Goal: Task Accomplishment & Management: Manage account settings

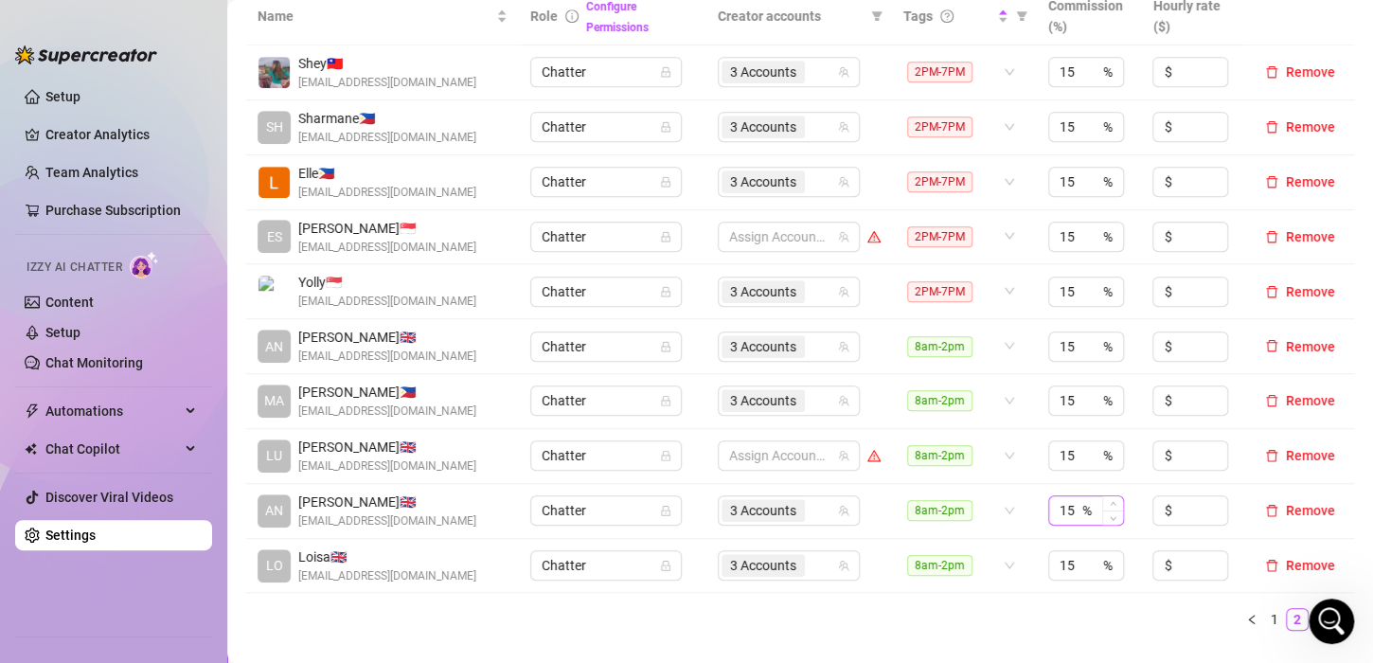
scroll to position [474, 0]
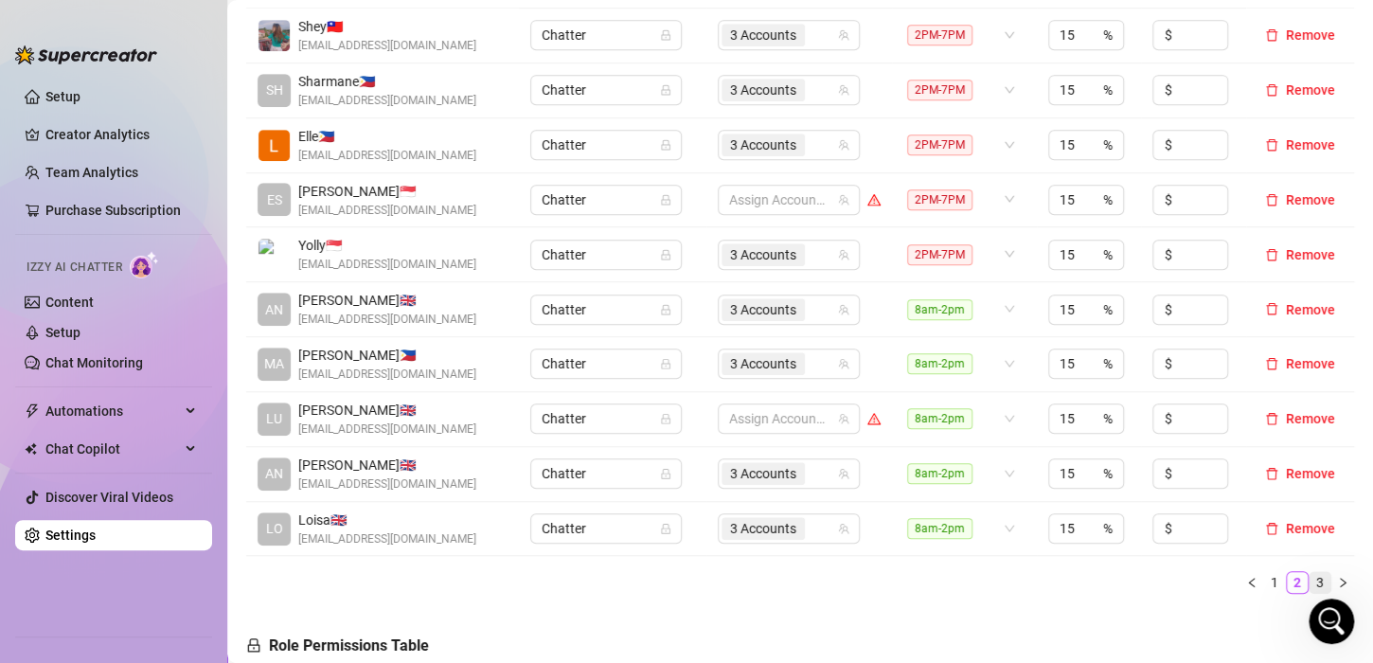
click at [1310, 579] on link "3" at bounding box center [1320, 582] width 21 height 21
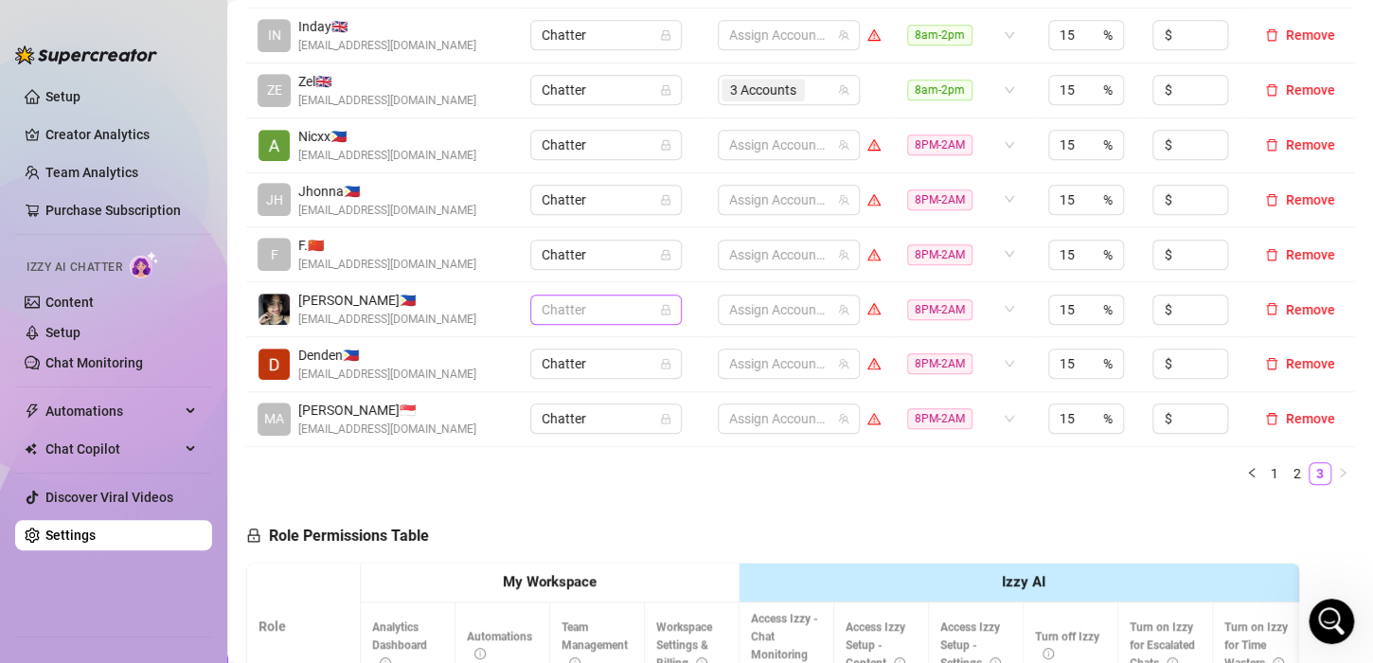
click at [595, 297] on span "Chatter" at bounding box center [606, 310] width 129 height 28
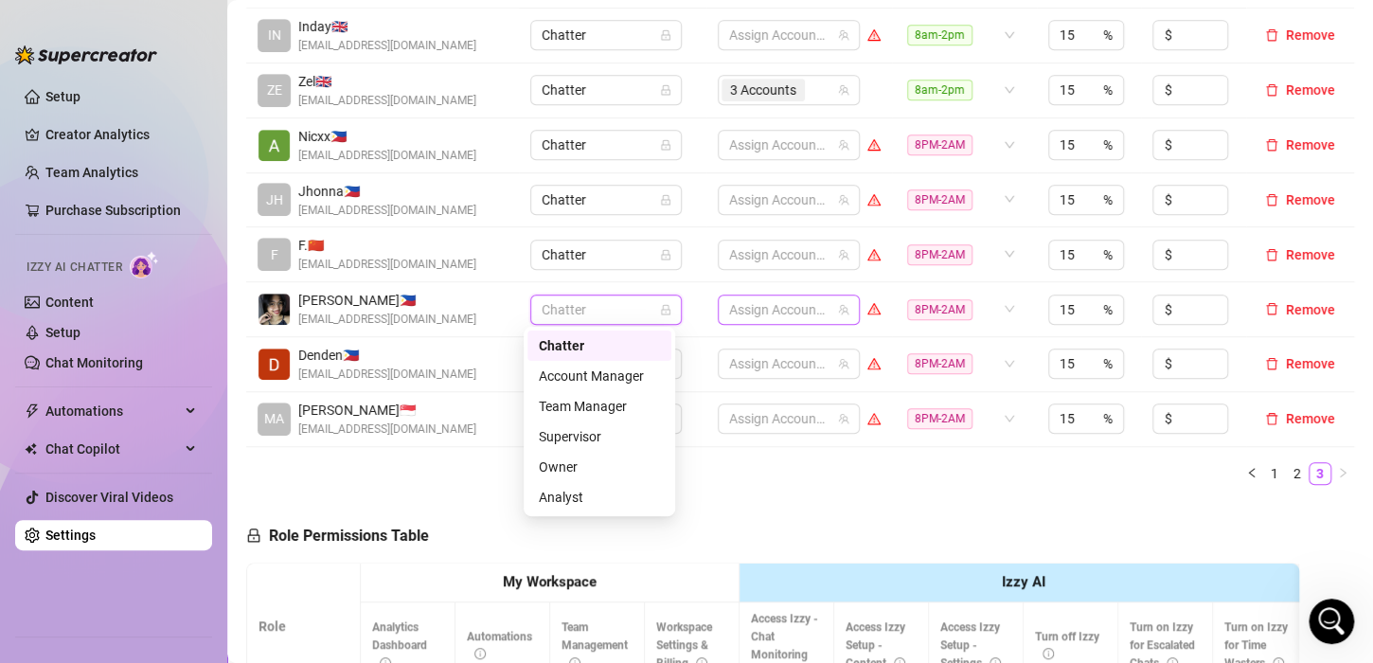
click at [739, 306] on div at bounding box center [779, 309] width 115 height 27
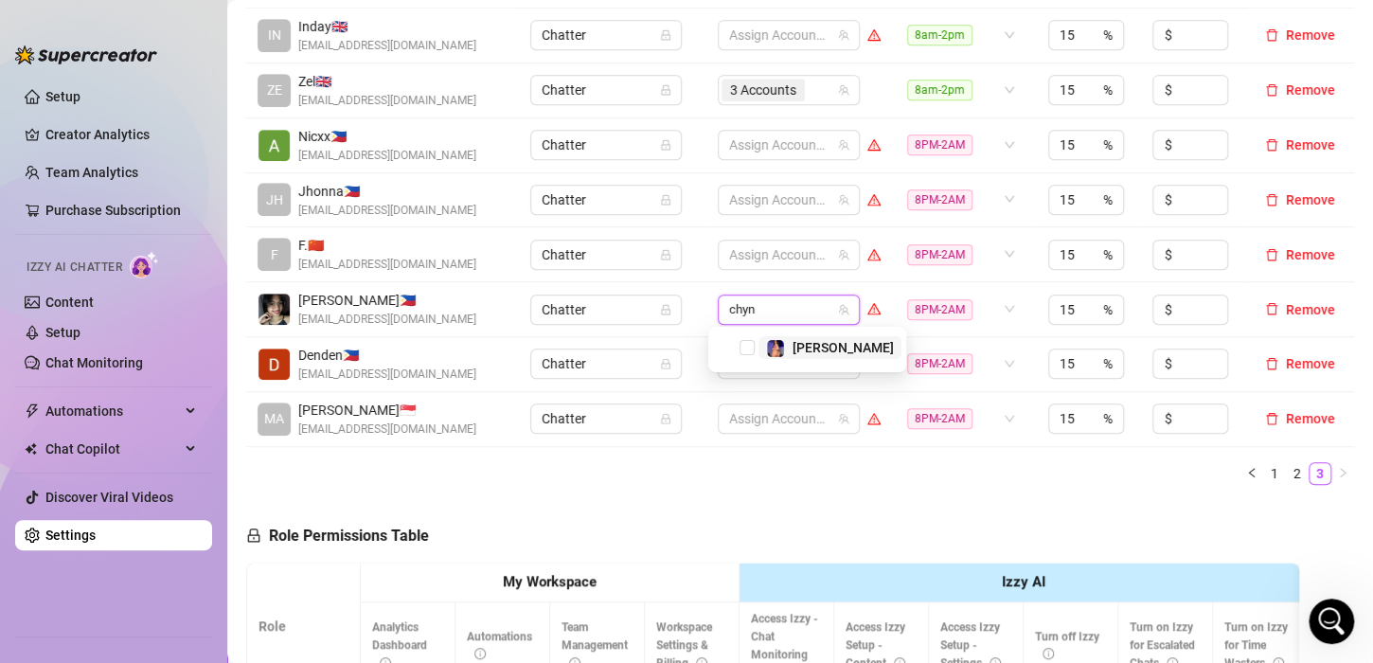
type input "[PERSON_NAME]"
click at [753, 350] on span "Select tree node" at bounding box center [747, 347] width 15 height 15
type input "[PERSON_NAME]"
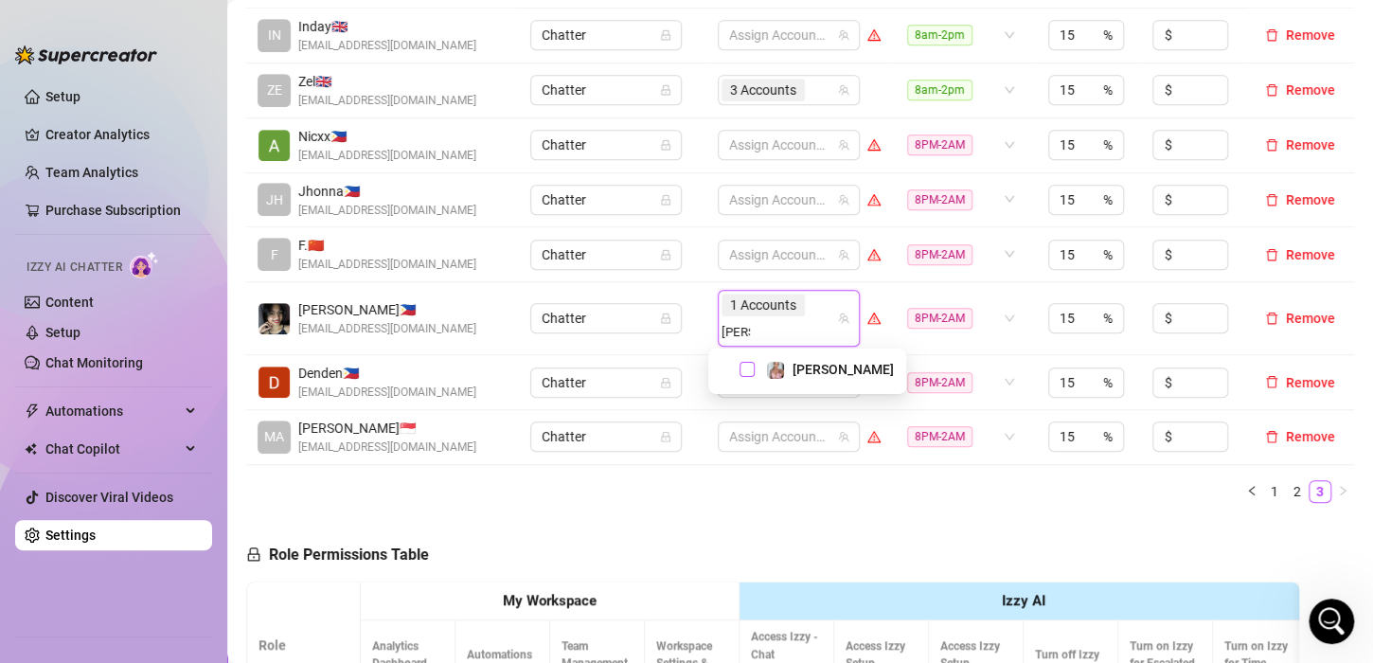
click at [751, 363] on span "Select tree node" at bounding box center [747, 369] width 15 height 15
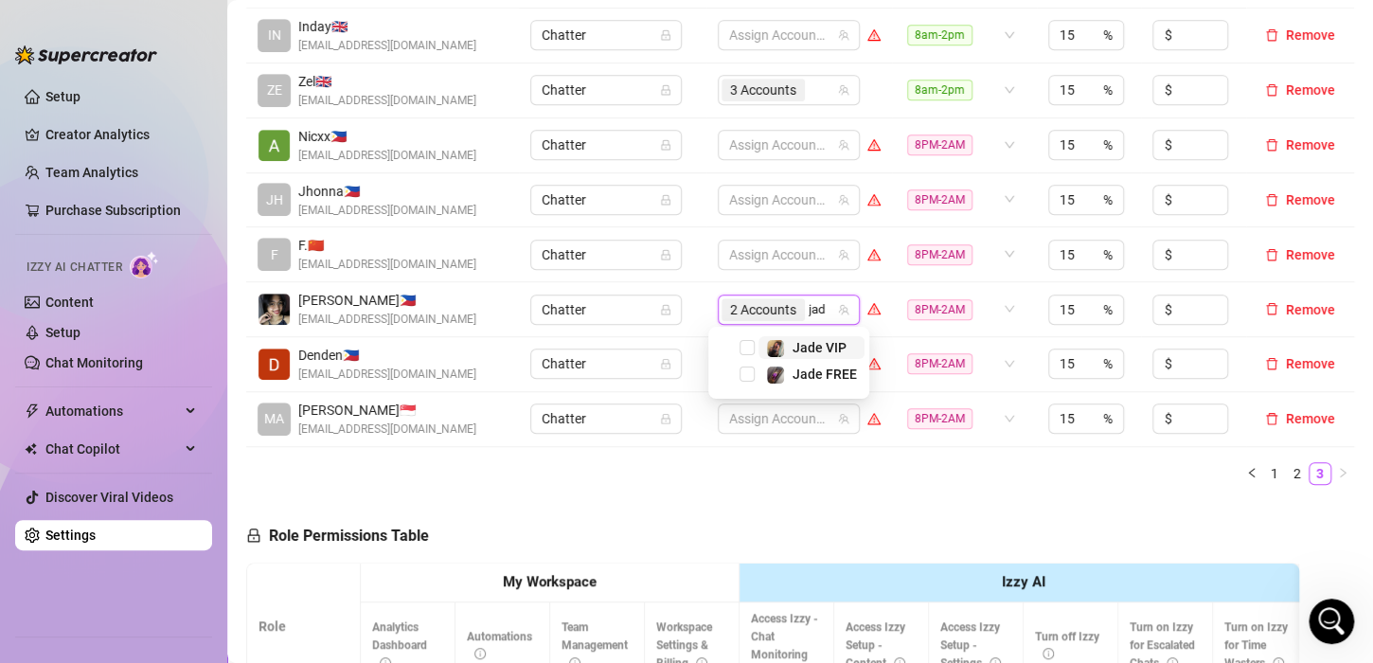
type input "jade"
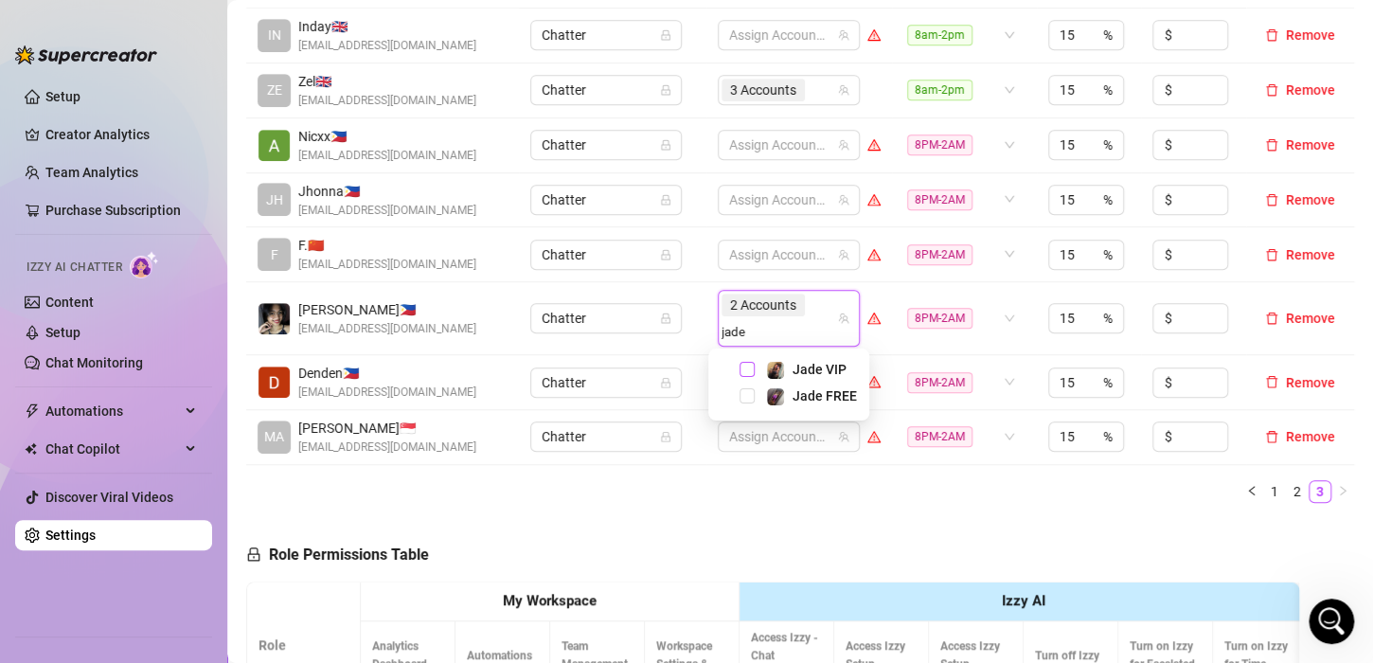
click at [750, 365] on span "Select tree node" at bounding box center [747, 369] width 15 height 15
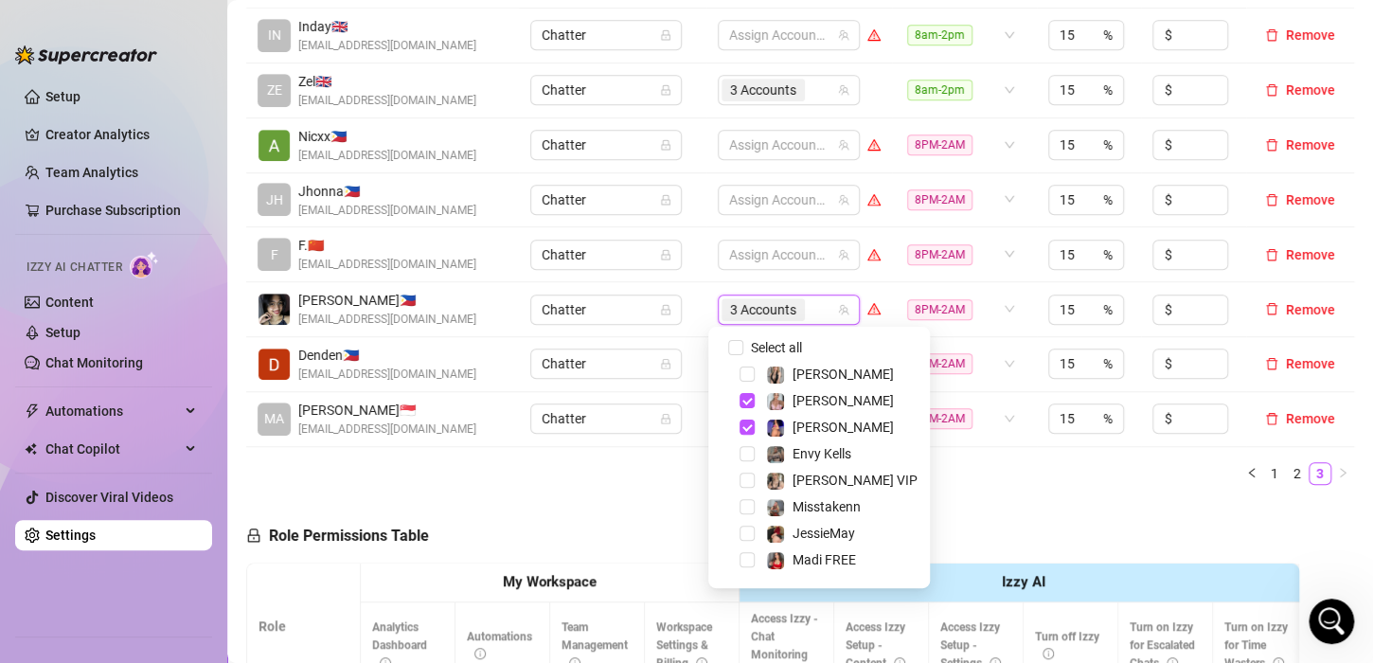
click at [958, 486] on div "Name Role Configure Permissions Creator accounts Tags Commission (%) Hourly rat…" at bounding box center [800, 225] width 1108 height 549
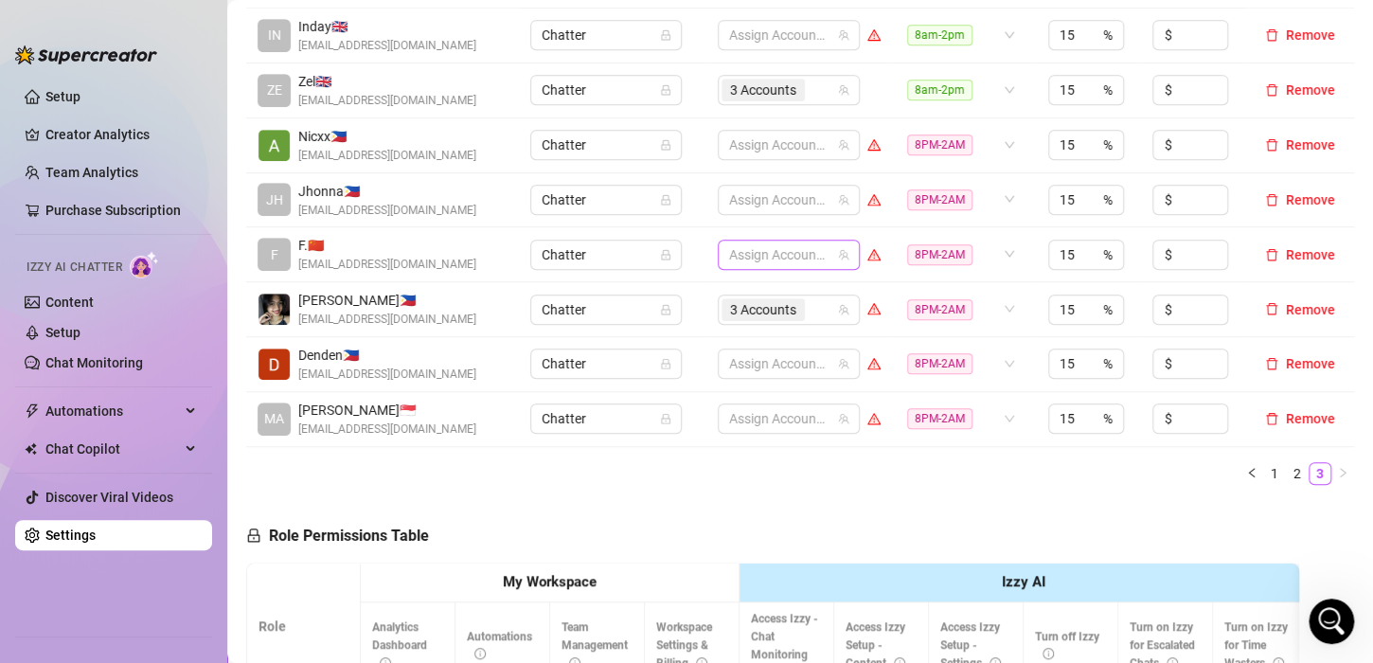
scroll to position [379, 0]
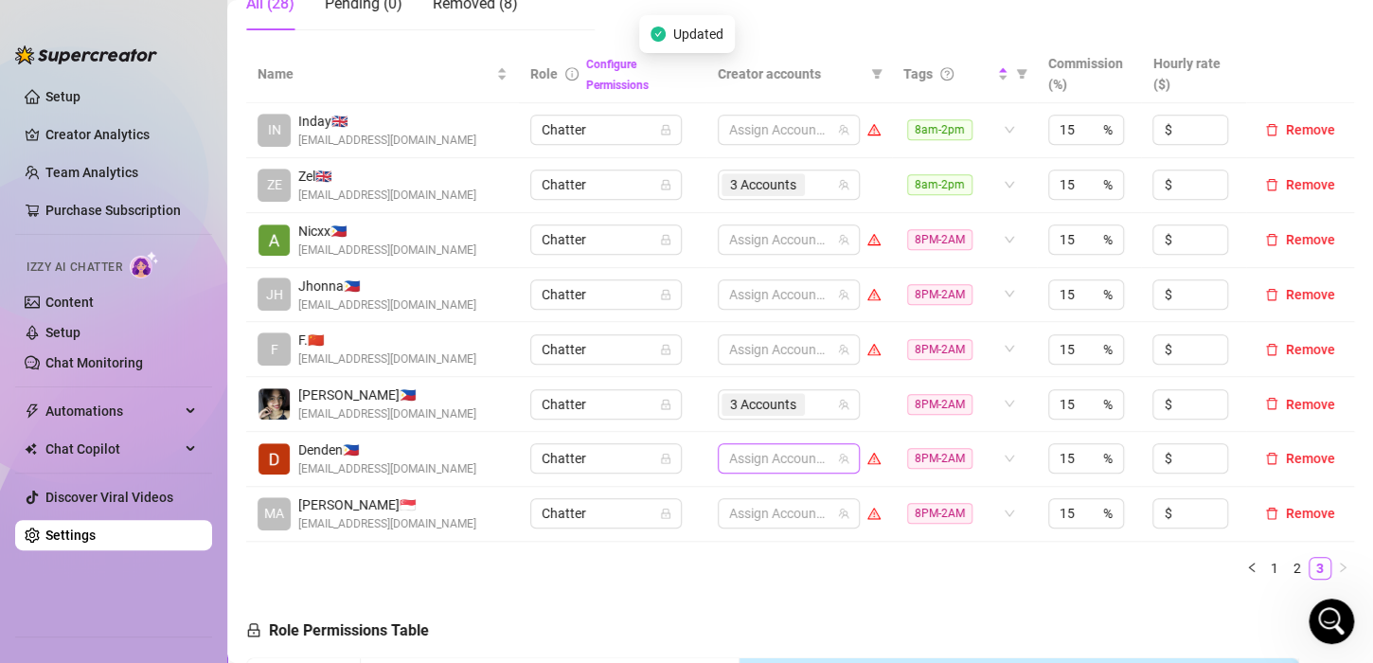
click at [783, 460] on div at bounding box center [779, 458] width 115 height 27
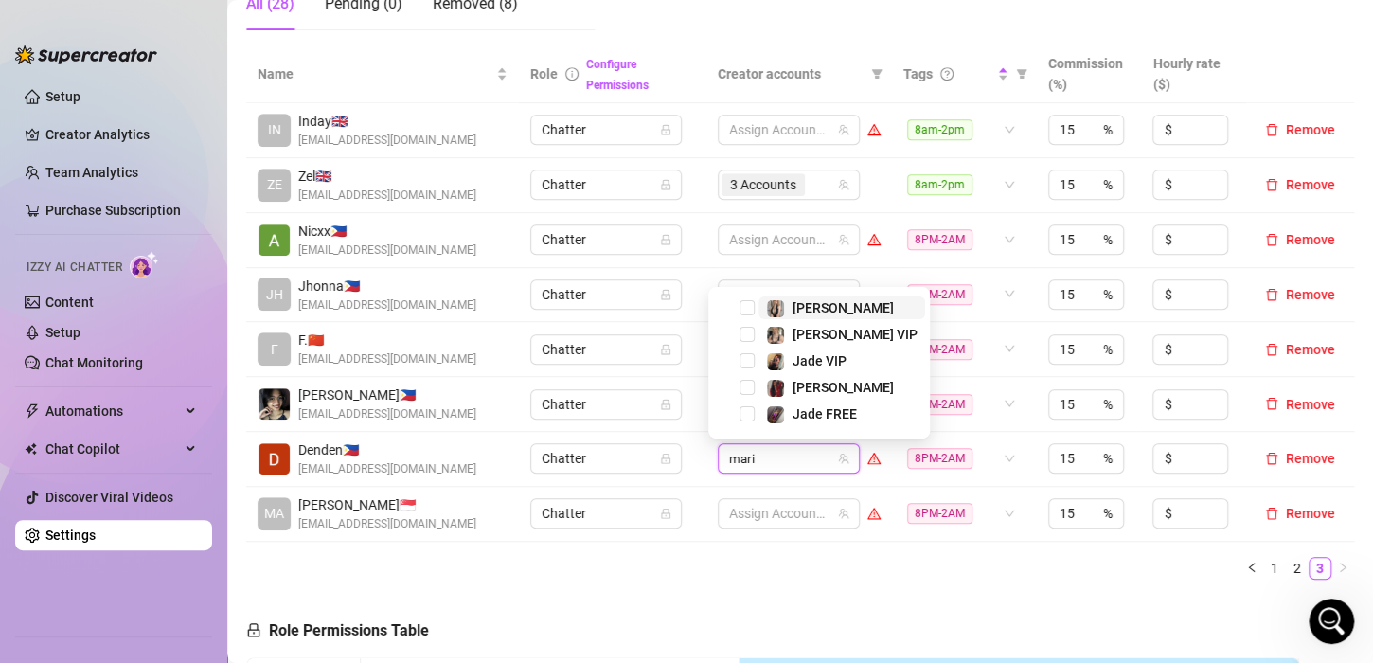
type input "[PERSON_NAME]"
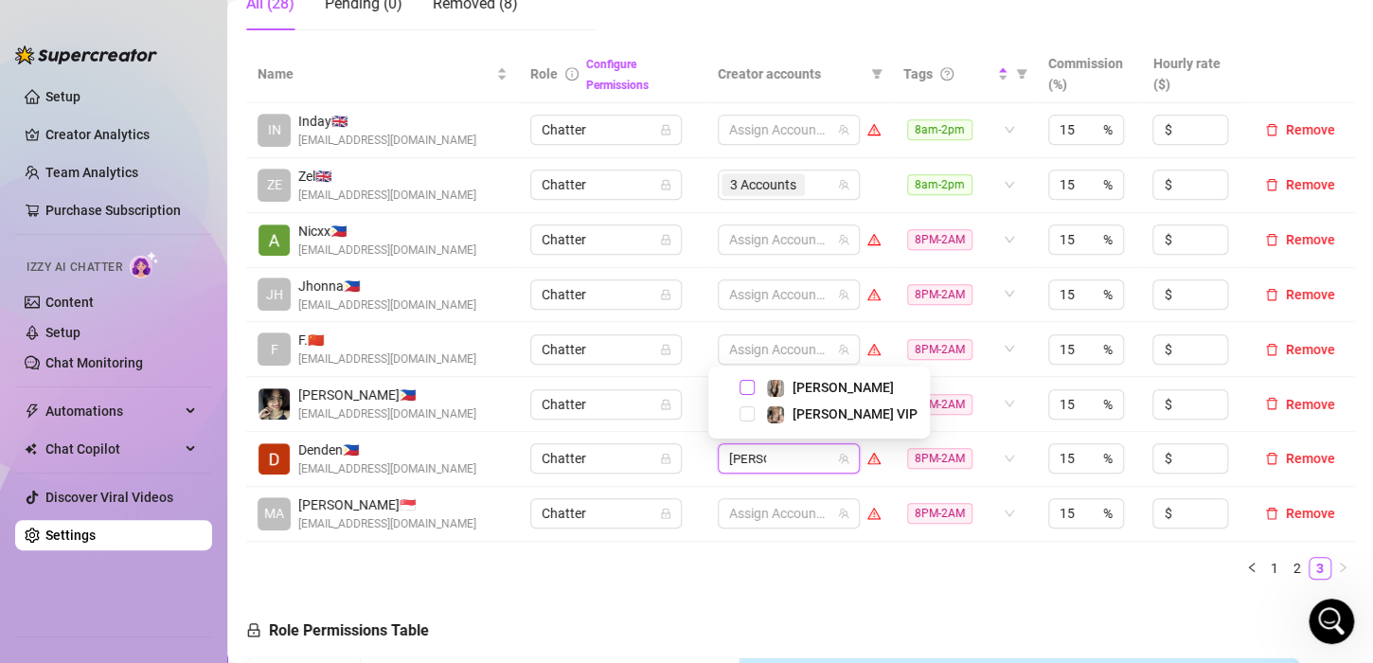
click at [744, 385] on span "Select tree node" at bounding box center [747, 387] width 15 height 15
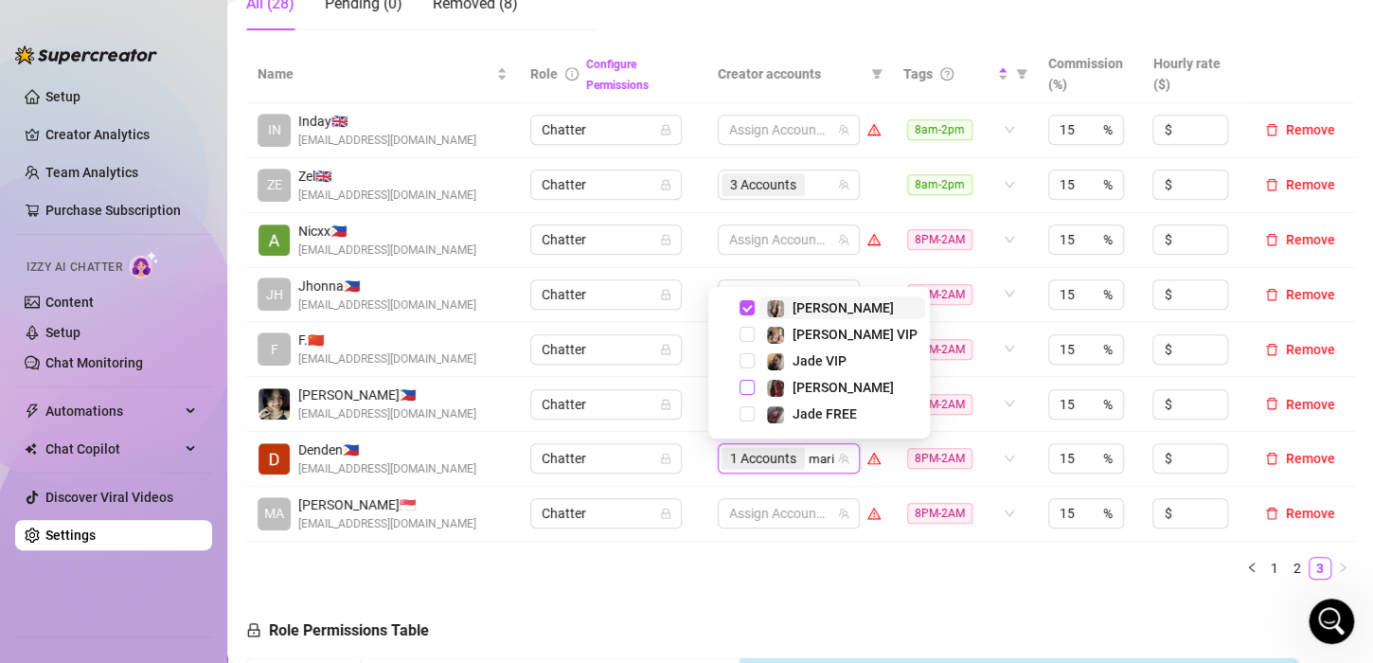
type input "[PERSON_NAME]"
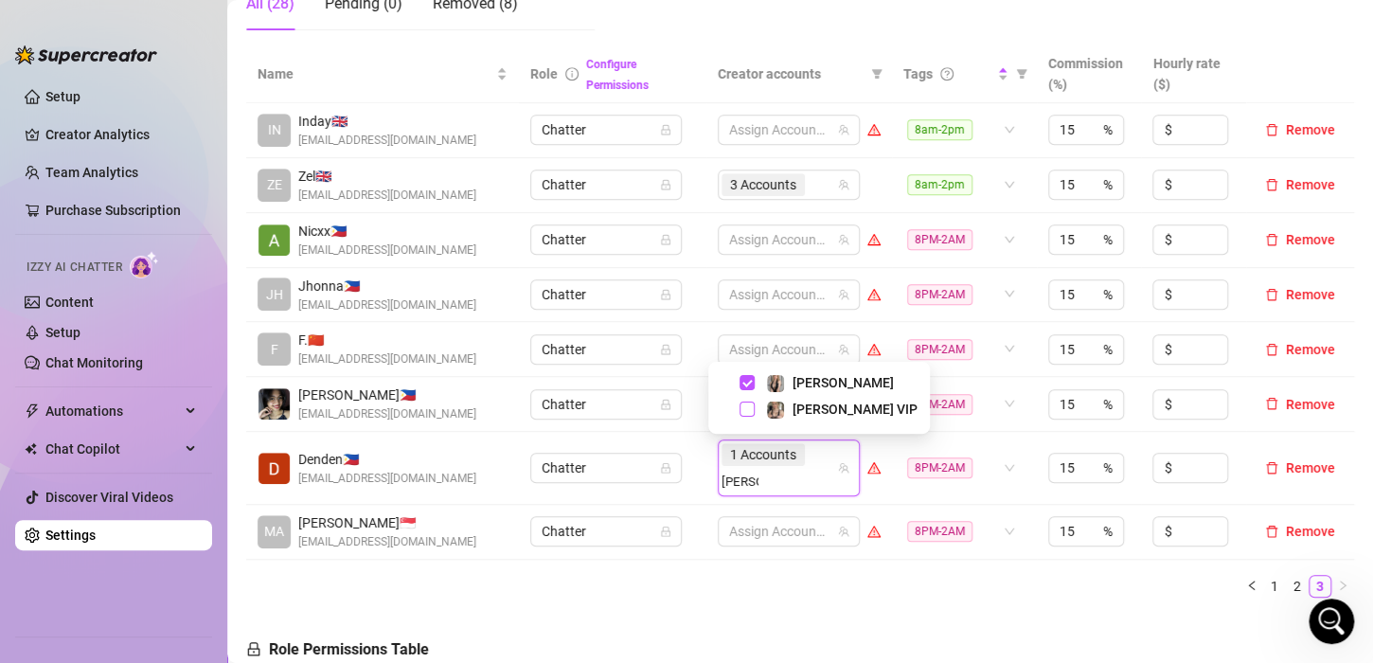
click at [749, 408] on span "Select tree node" at bounding box center [747, 409] width 15 height 15
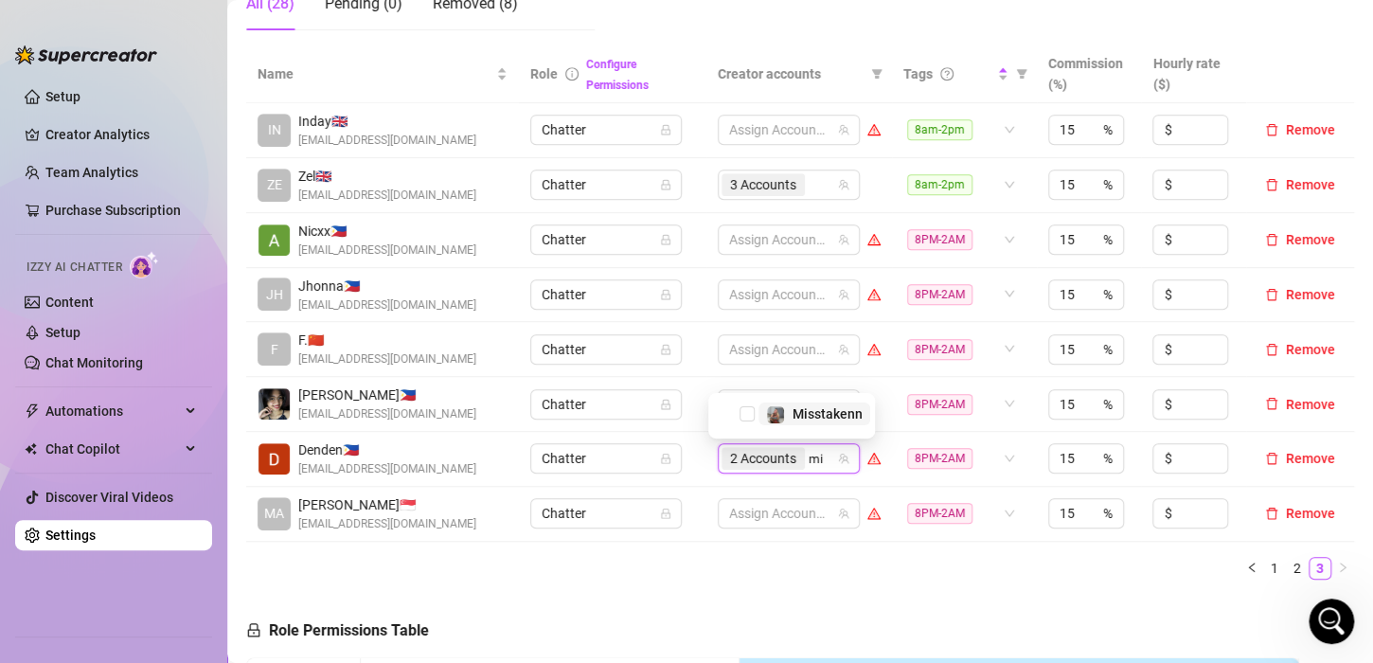
type input "mis"
click at [752, 407] on span "Select tree node" at bounding box center [747, 413] width 15 height 15
type input "valen"
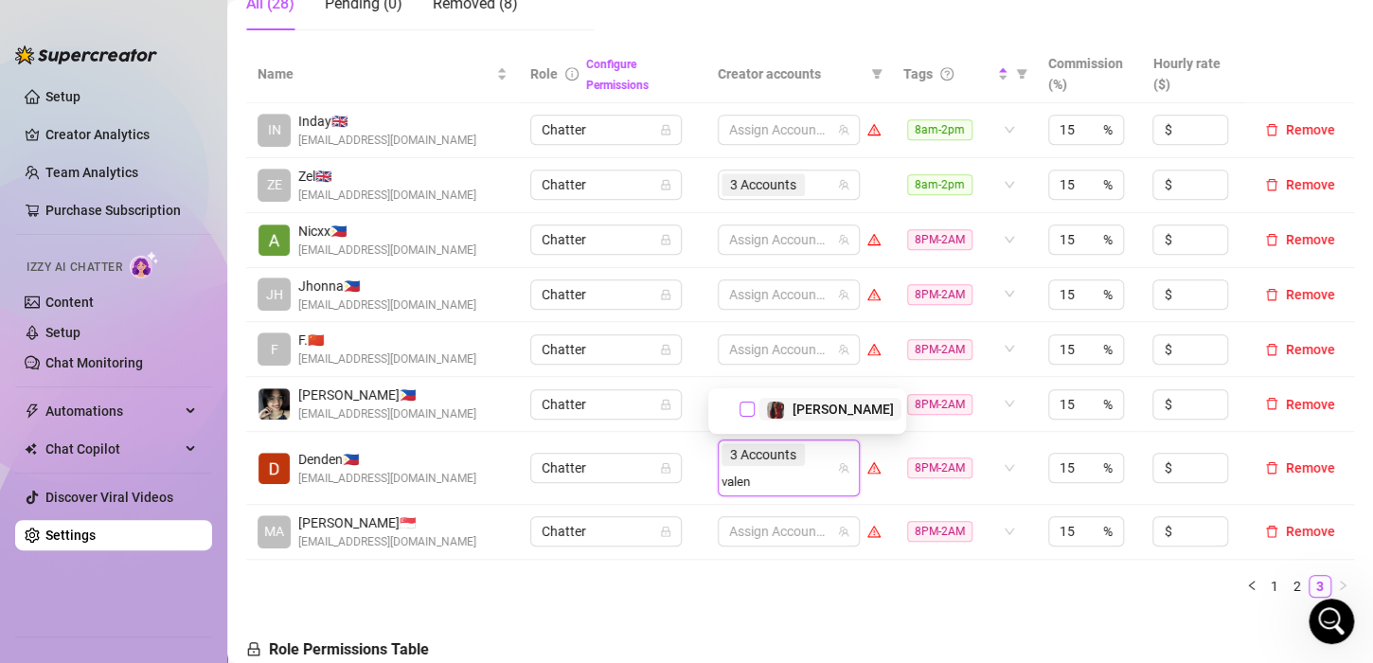
click at [745, 405] on span "Select tree node" at bounding box center [747, 409] width 15 height 15
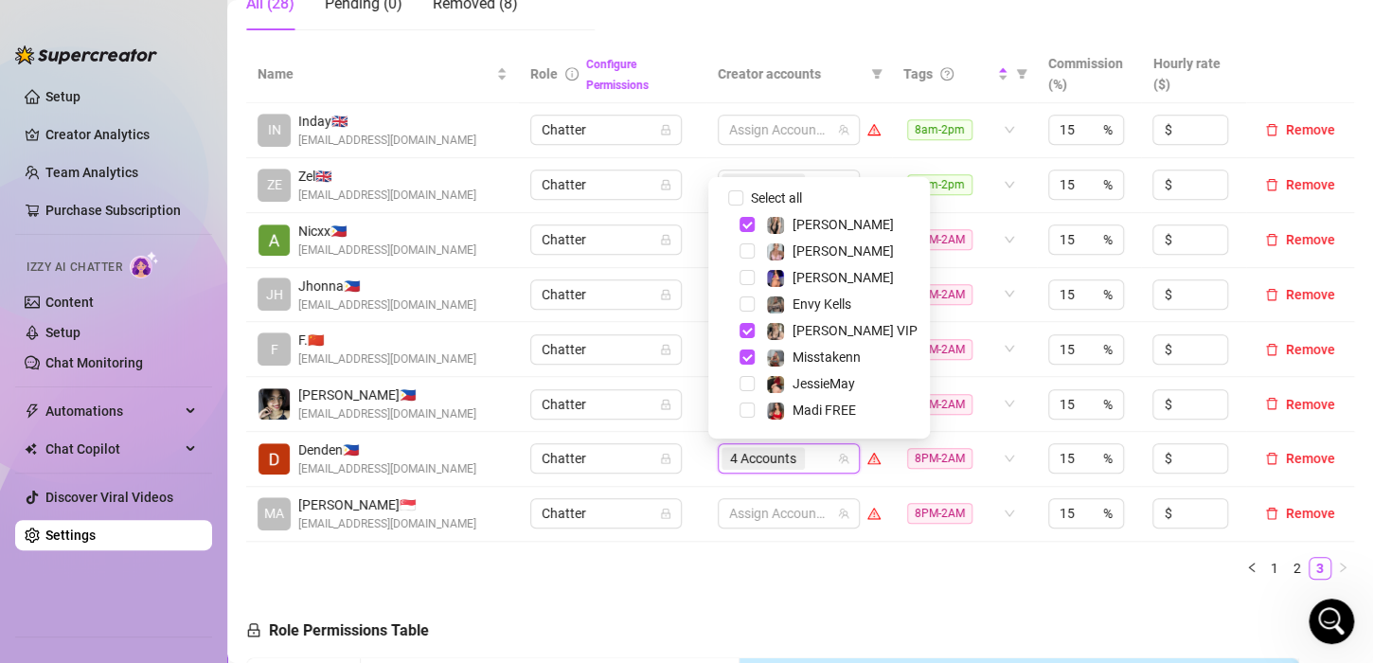
click at [704, 566] on ul "1 2 3" at bounding box center [800, 568] width 1108 height 23
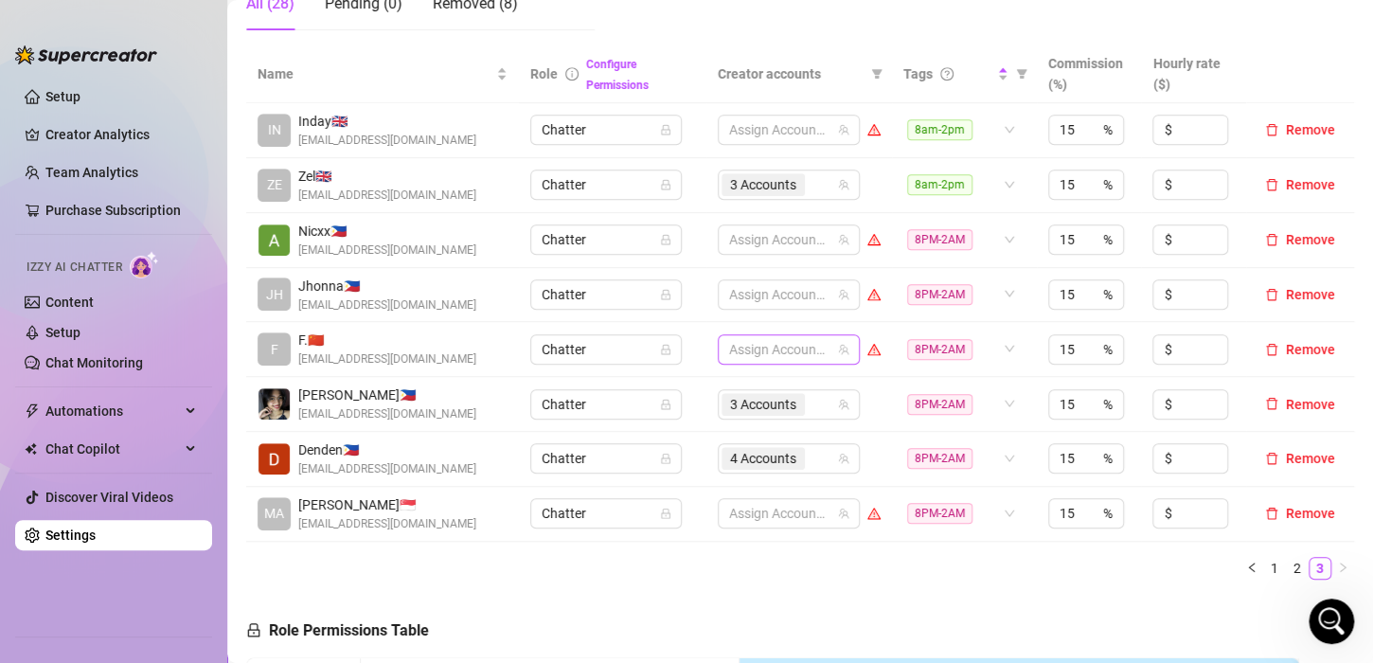
click at [772, 337] on div at bounding box center [779, 349] width 115 height 27
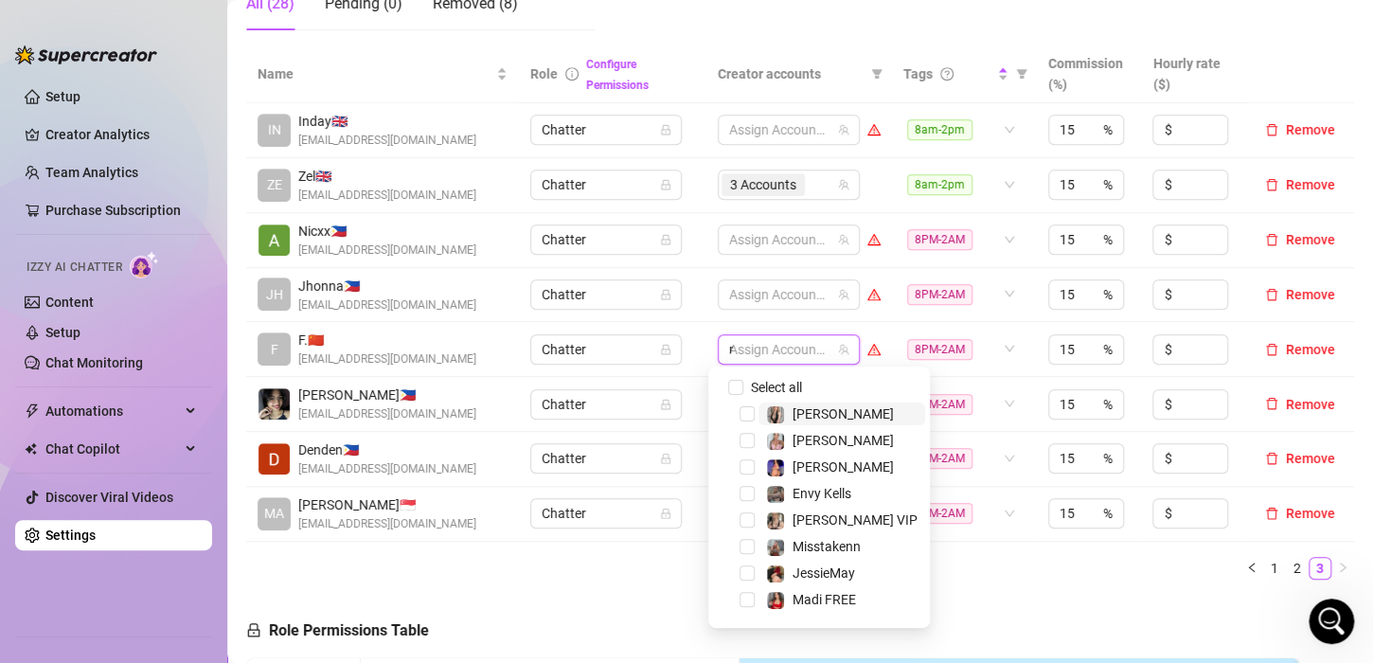
type input "madi"
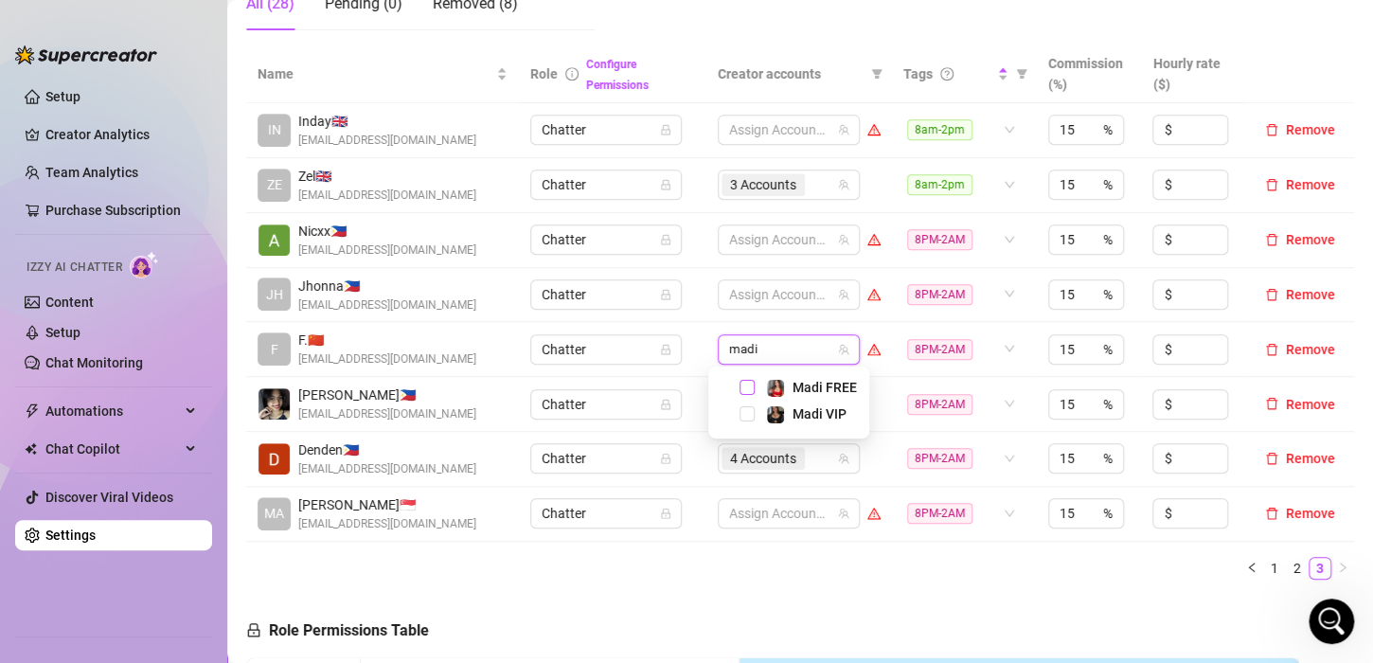
click at [745, 380] on span "Select tree node" at bounding box center [747, 387] width 15 height 15
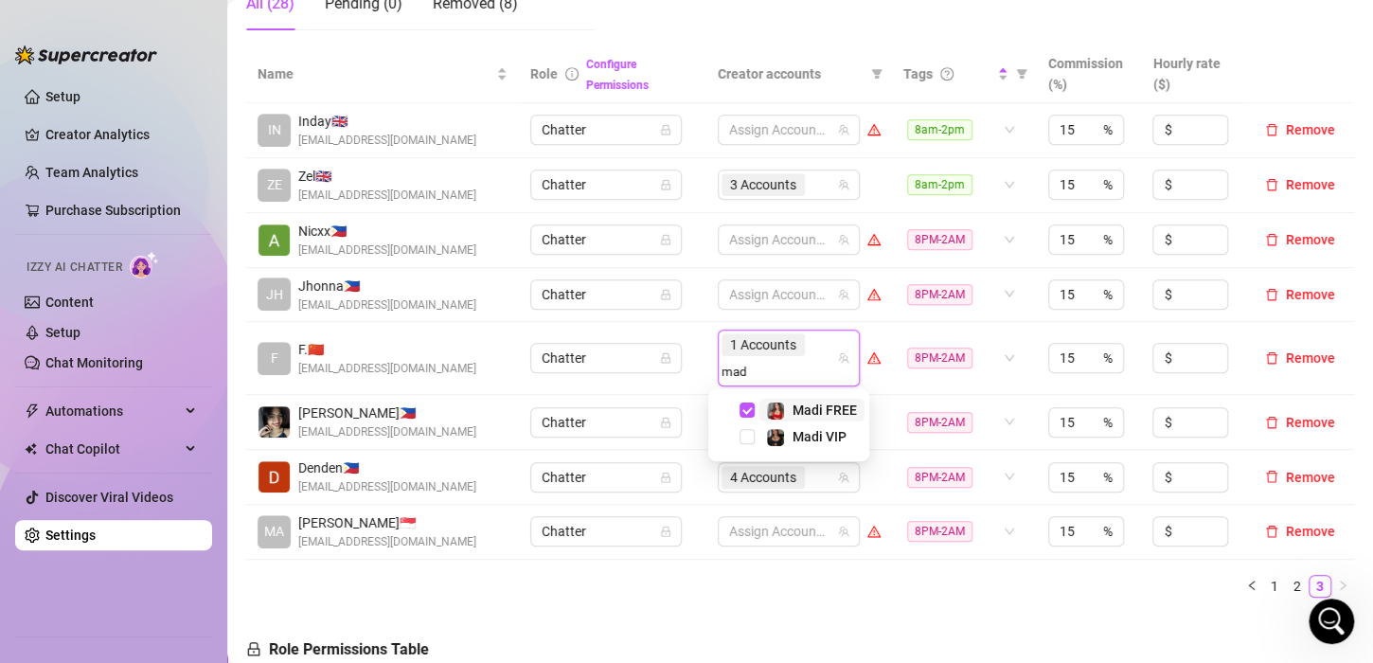
type input "madi"
click at [741, 439] on span "Select tree node" at bounding box center [747, 436] width 15 height 15
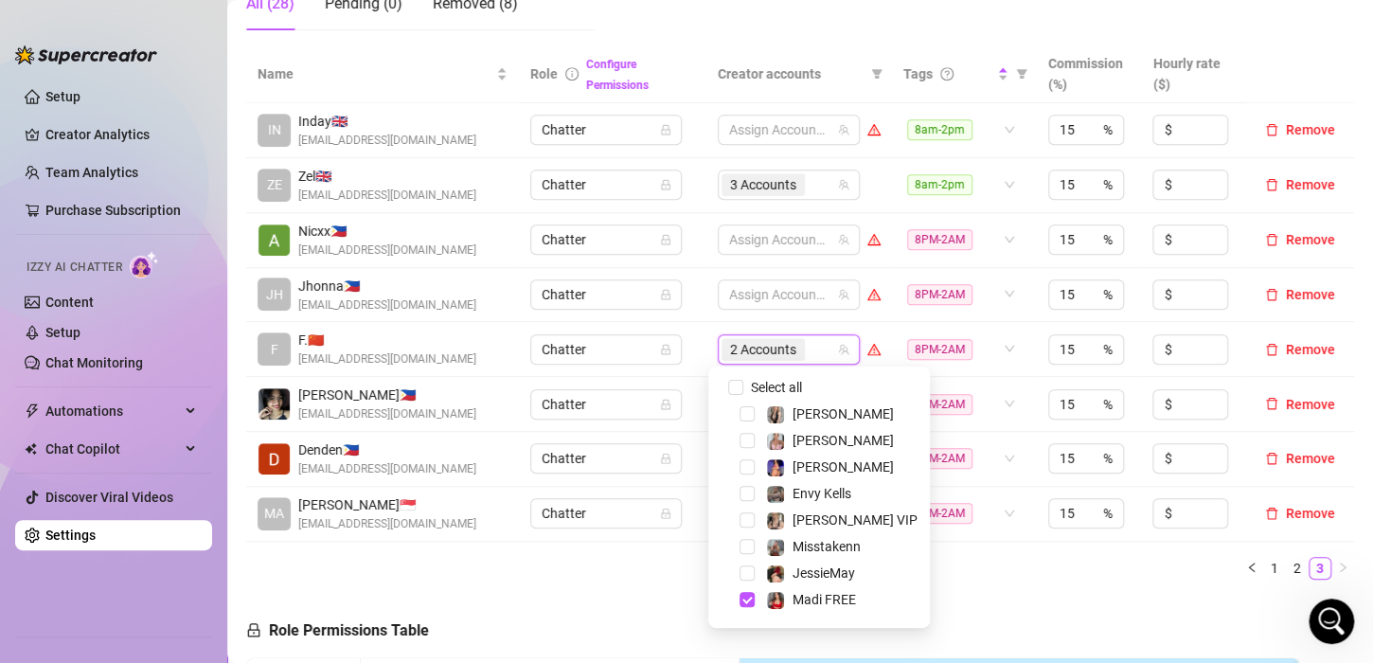
click at [594, 565] on ul "1 2 3" at bounding box center [800, 568] width 1108 height 23
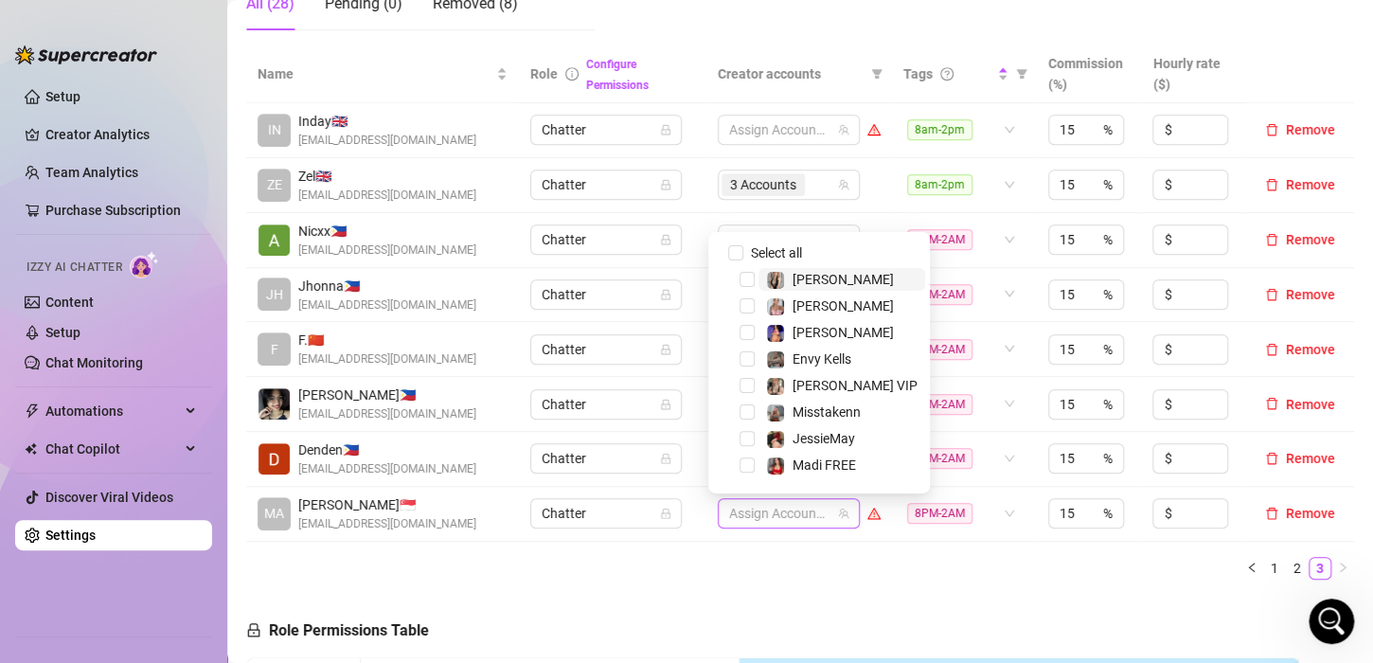
click at [780, 510] on div at bounding box center [779, 513] width 115 height 27
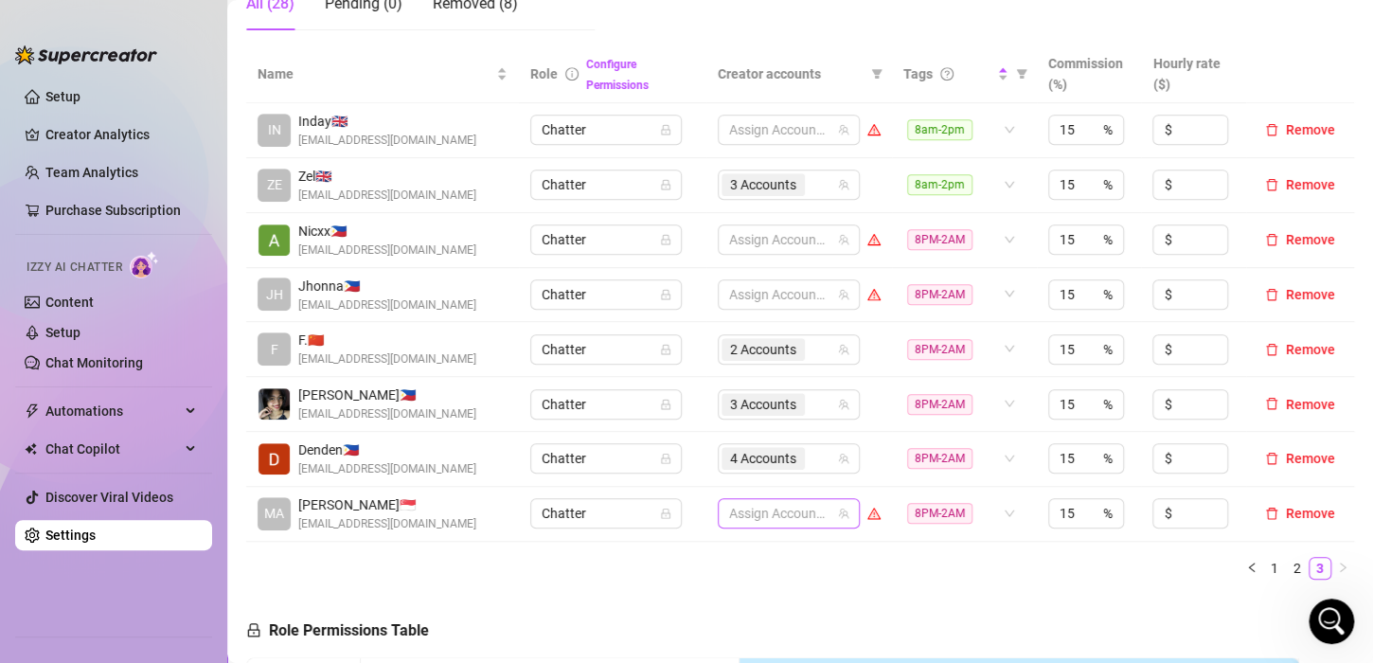
click at [780, 509] on div at bounding box center [779, 513] width 115 height 27
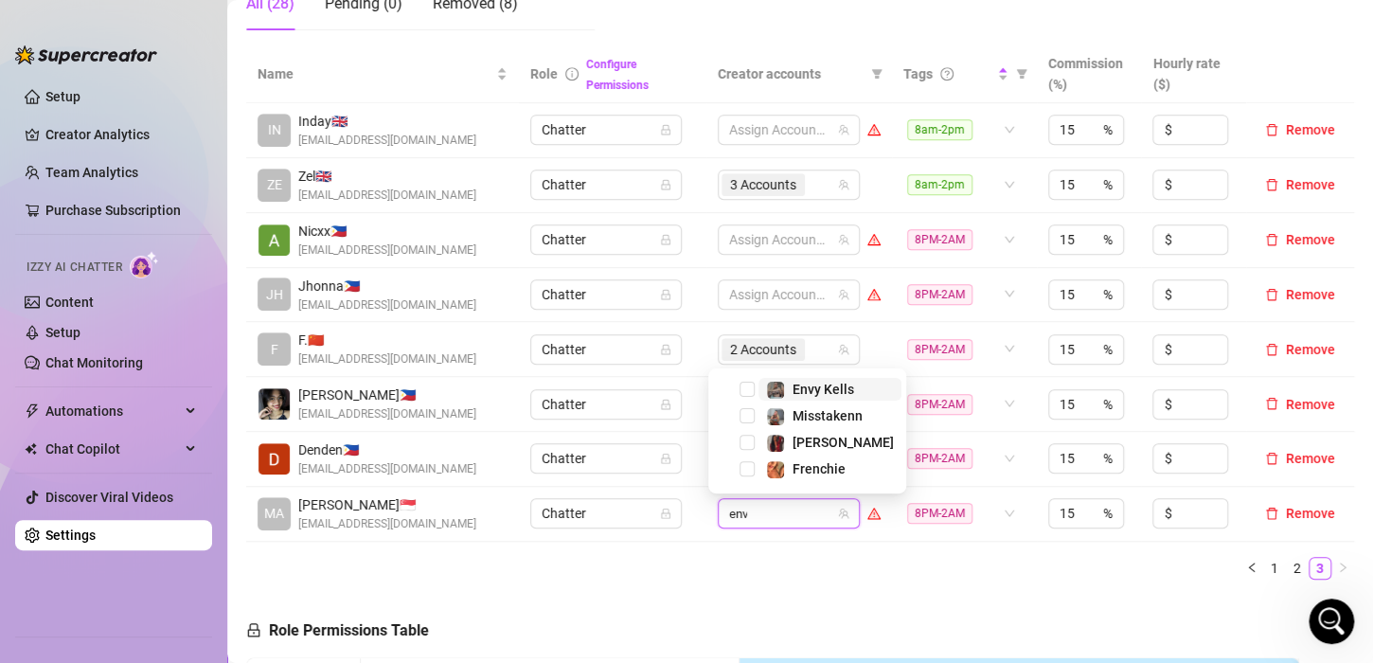
type input "envy"
click at [747, 466] on span "Select tree node" at bounding box center [747, 468] width 15 height 15
type input "jade"
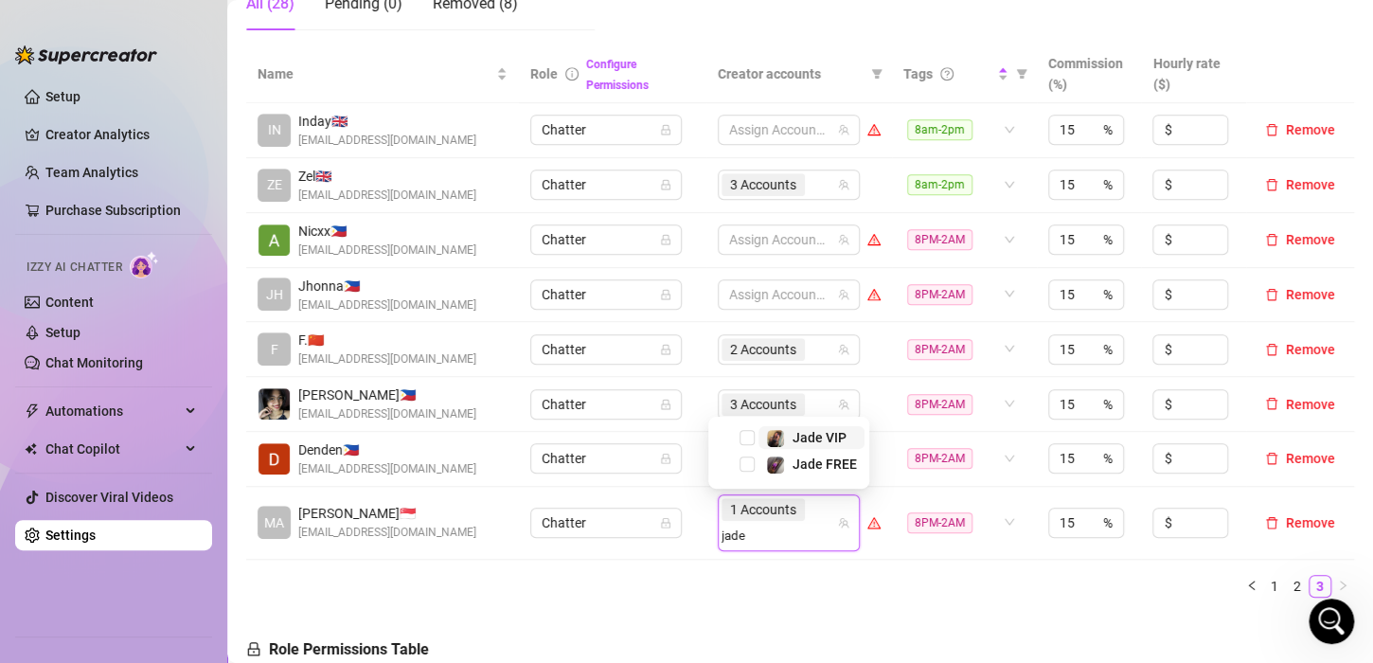
click at [747, 466] on span "Select tree node" at bounding box center [747, 464] width 15 height 15
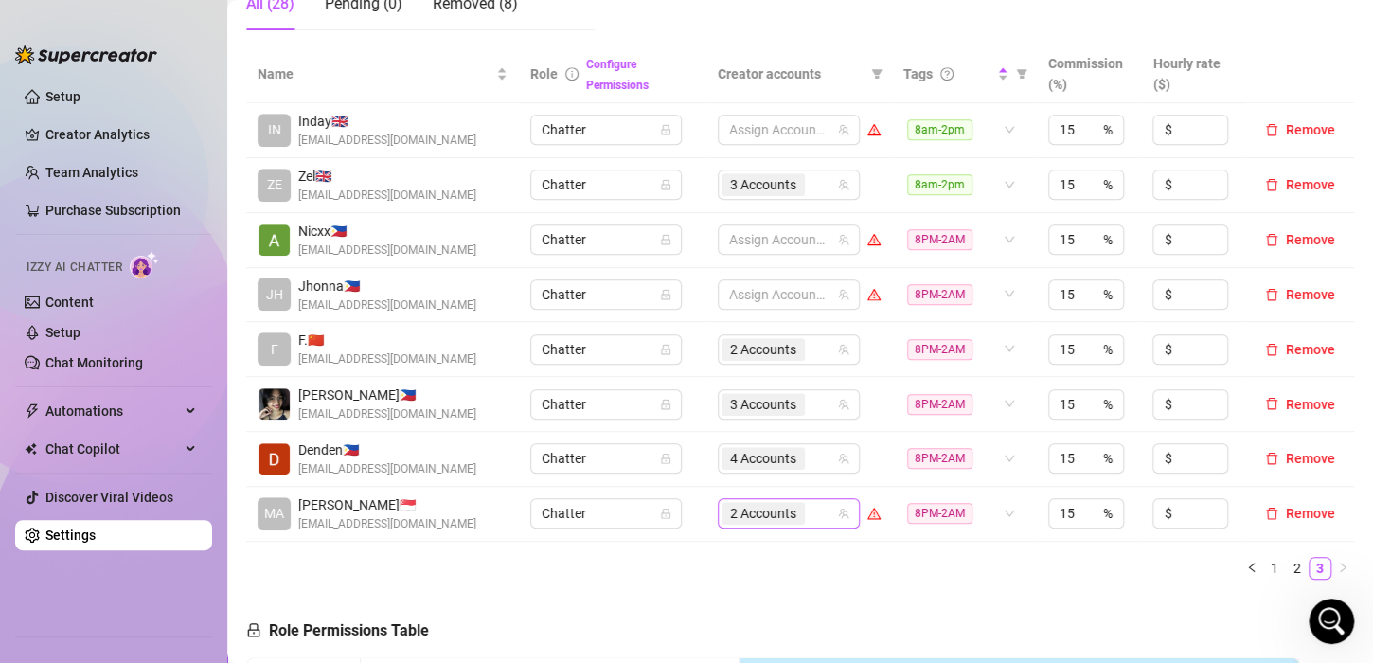
click at [818, 516] on div "2 Accounts" at bounding box center [779, 513] width 115 height 27
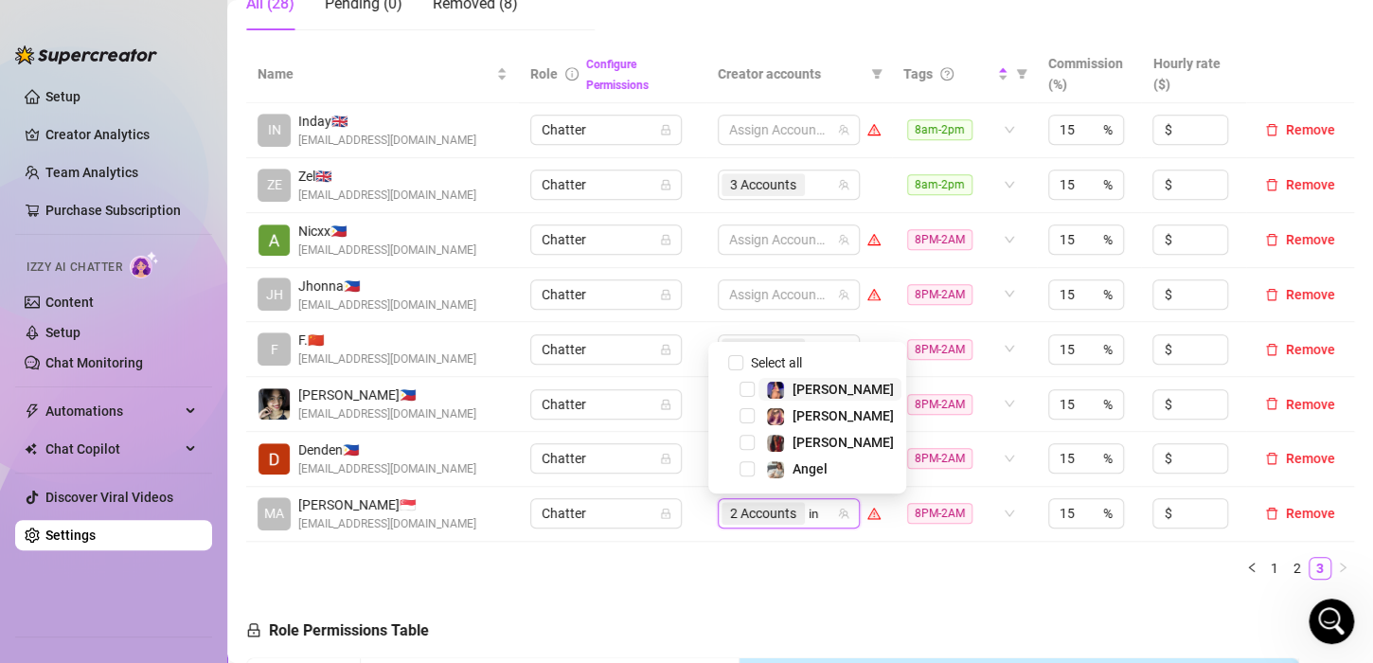
type input "ink"
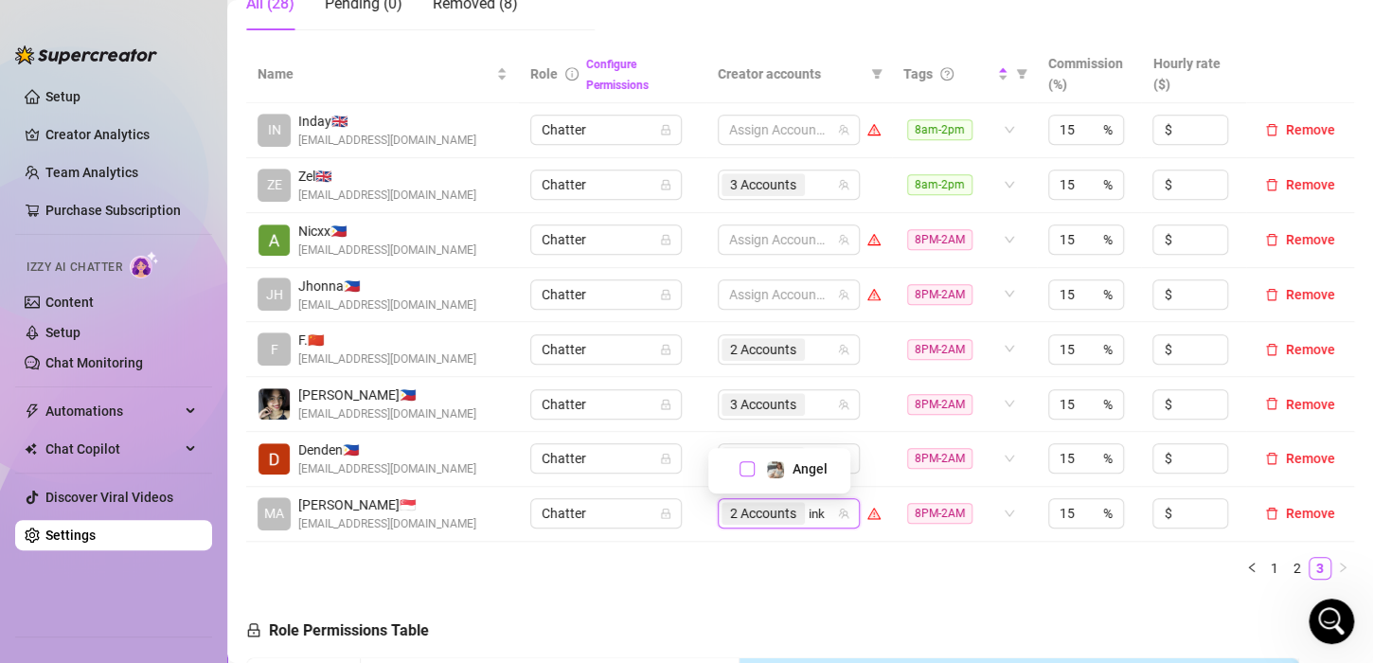
click at [749, 467] on span "Select tree node" at bounding box center [747, 468] width 15 height 15
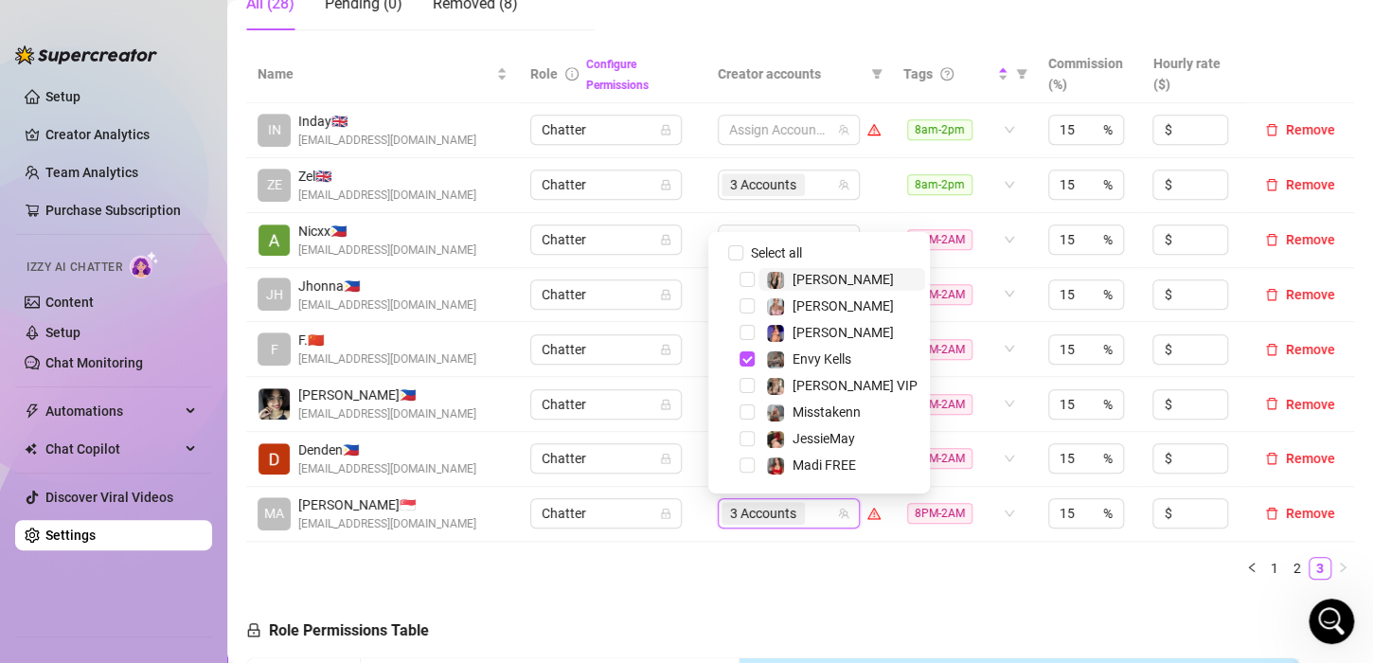
click at [887, 568] on ul "1 2 3" at bounding box center [800, 568] width 1108 height 23
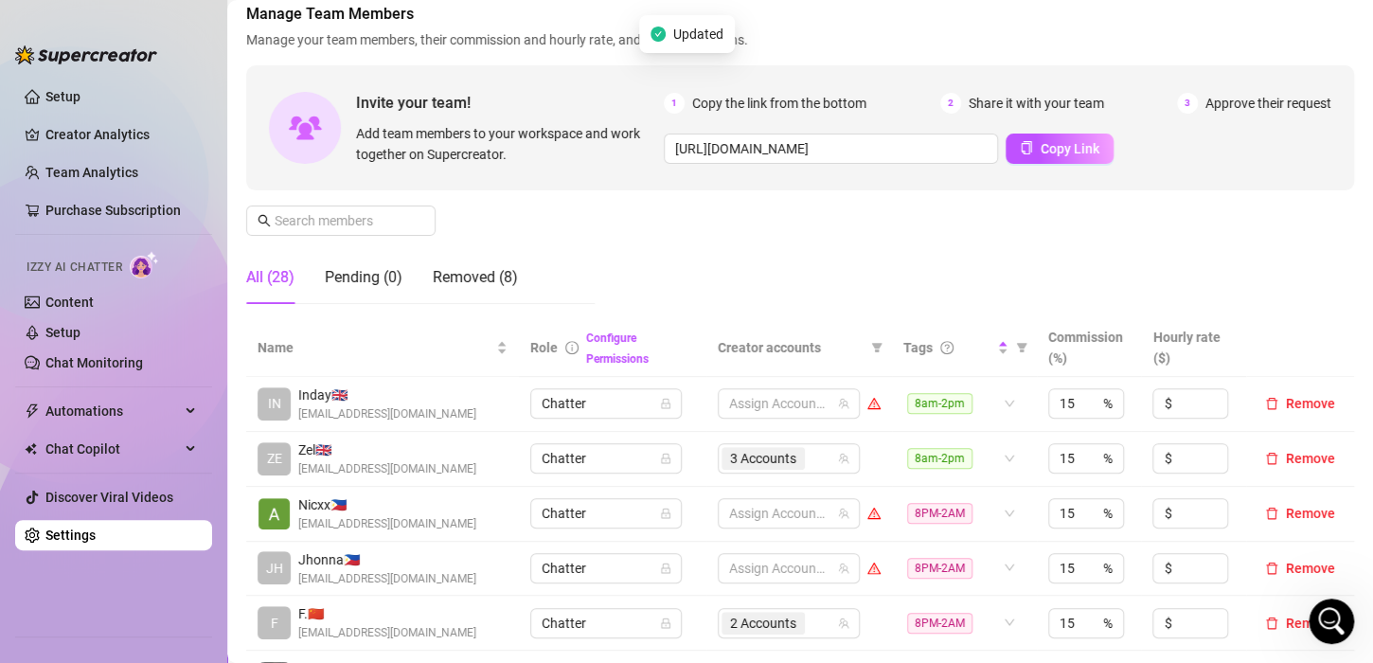
scroll to position [95, 0]
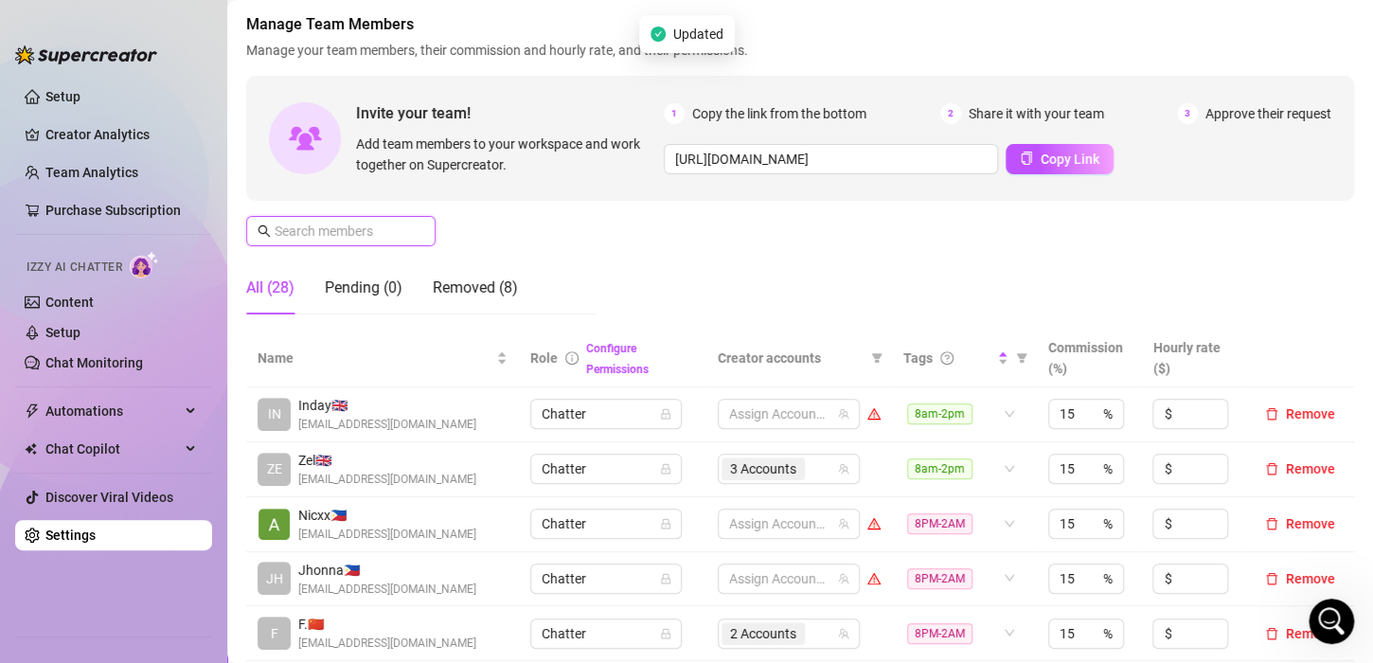
click at [330, 225] on input "text" at bounding box center [342, 231] width 135 height 21
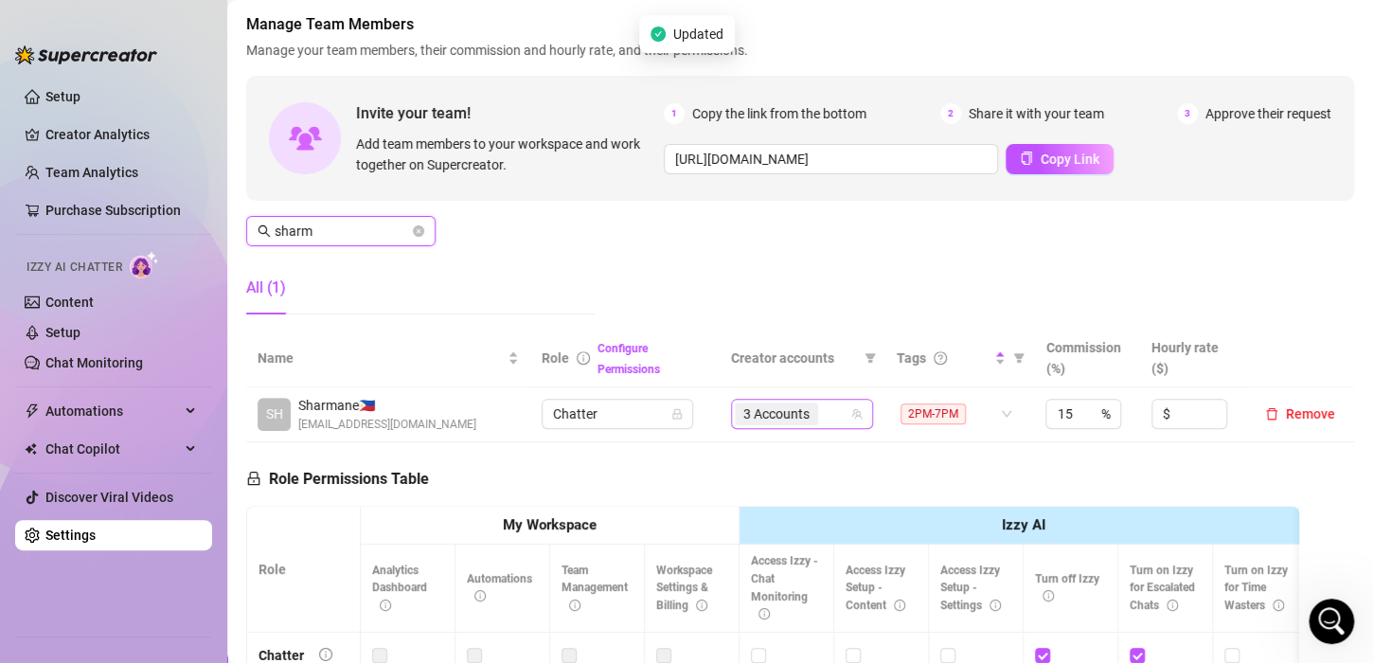
click at [788, 415] on span "3 Accounts" at bounding box center [777, 414] width 66 height 21
type input "sharm"
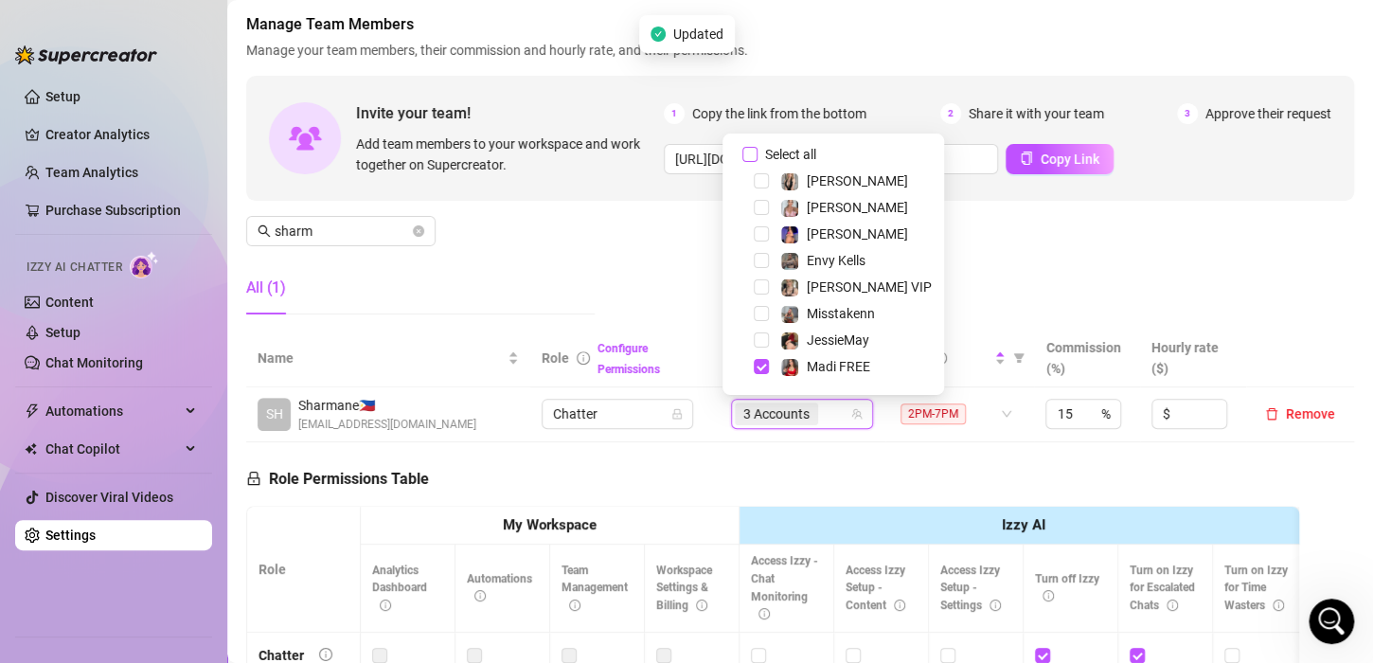
click at [752, 150] on input "Select all" at bounding box center [750, 154] width 15 height 15
checkbox input "false"
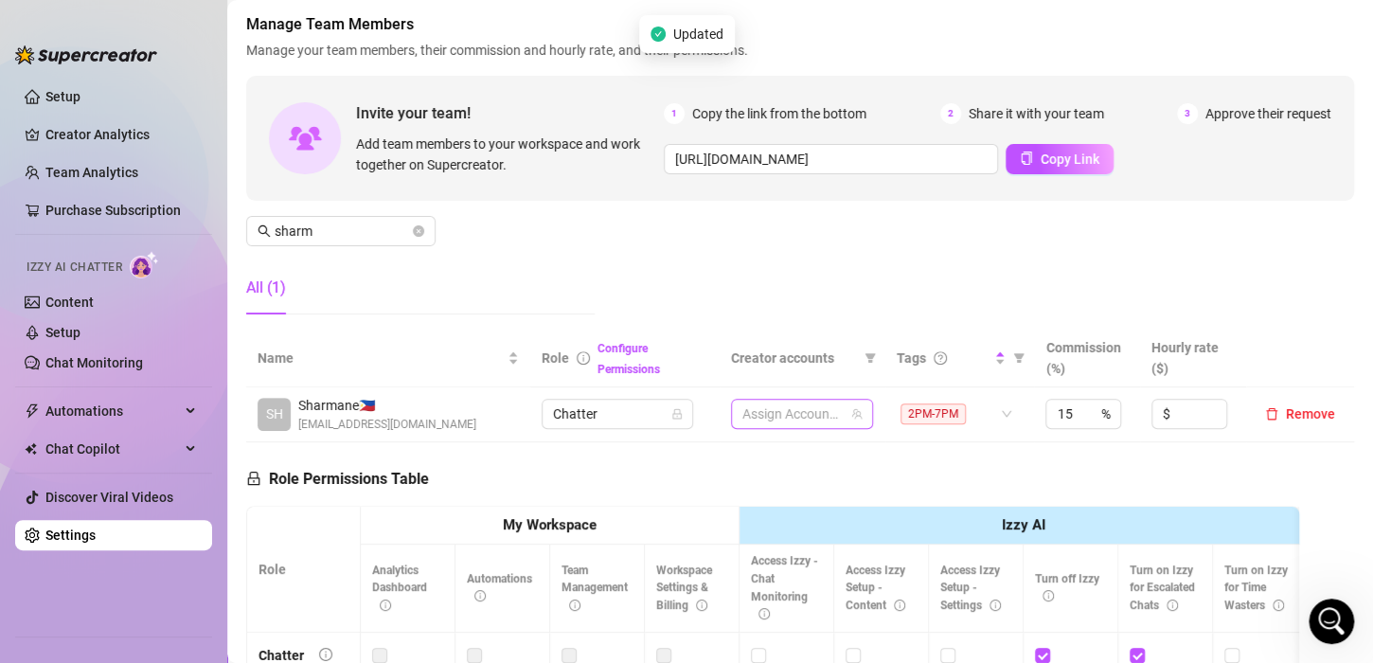
click at [756, 413] on div at bounding box center [792, 414] width 115 height 27
type input "jes"
click at [744, 373] on span "Select tree node" at bounding box center [747, 370] width 15 height 15
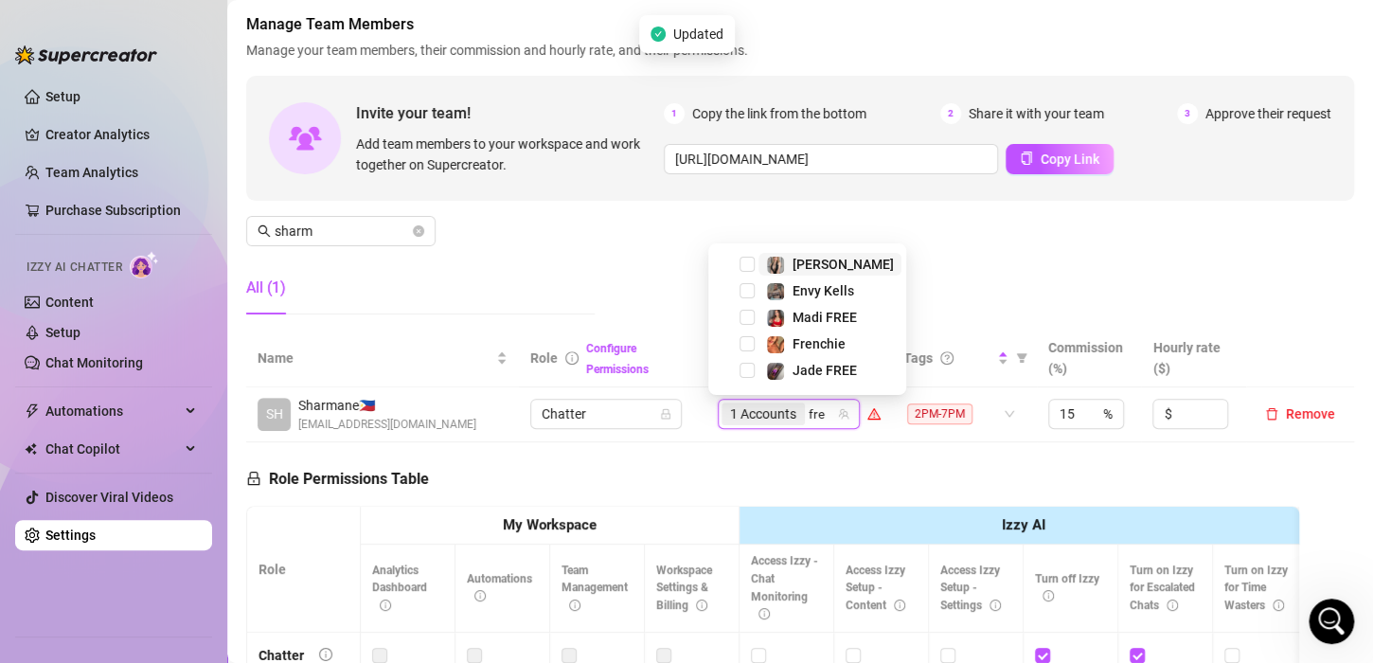
type input "fren"
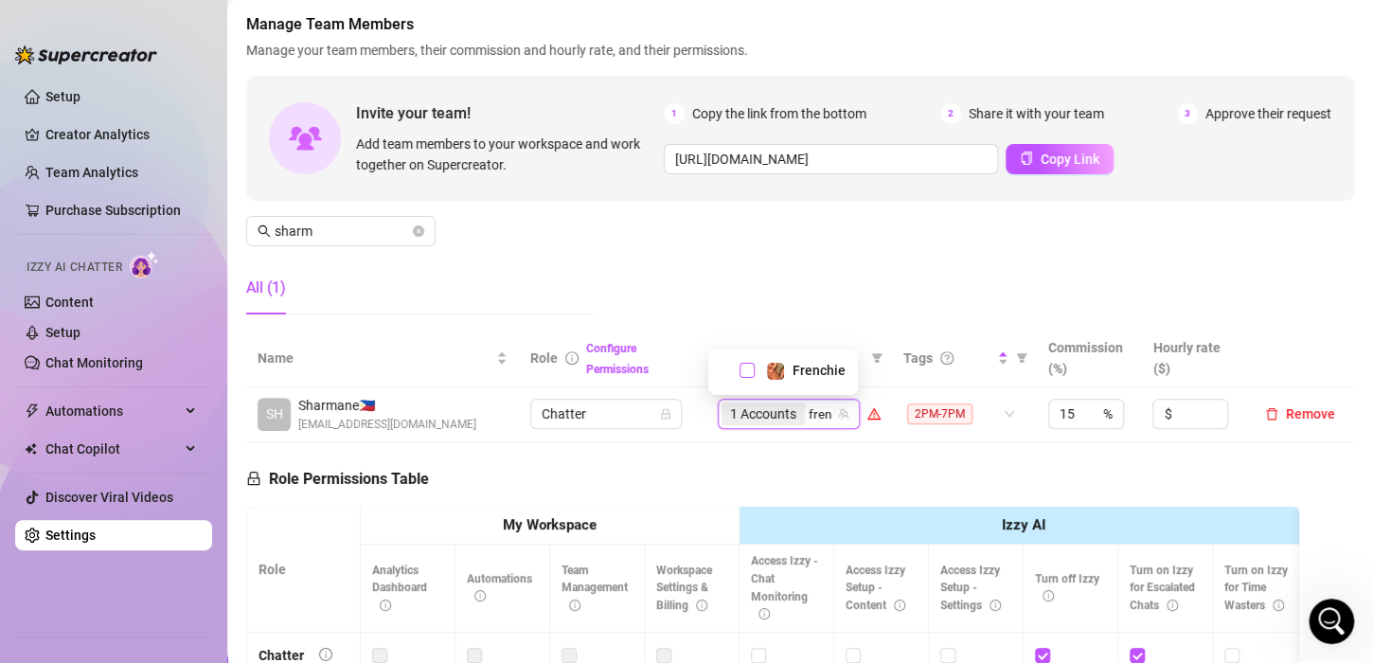
click at [745, 368] on span "Select tree node" at bounding box center [747, 370] width 15 height 15
type input "phoe"
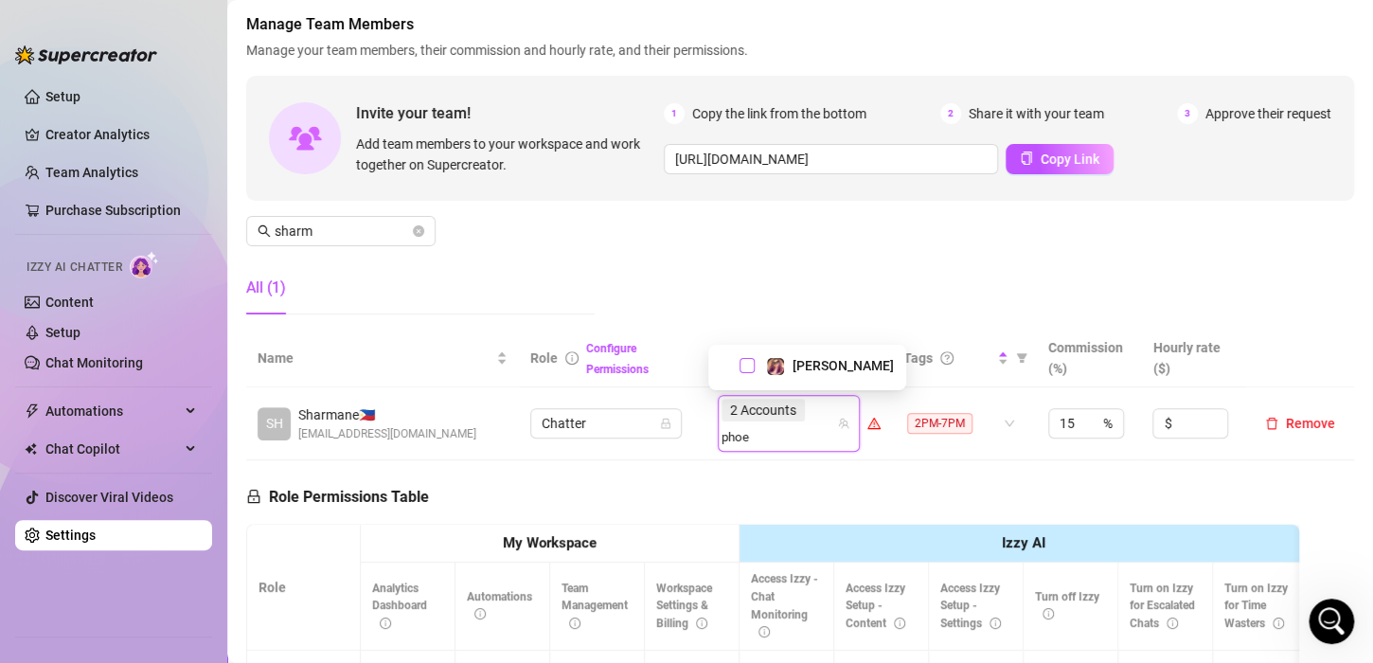
click at [745, 366] on span "Select tree node" at bounding box center [747, 365] width 15 height 15
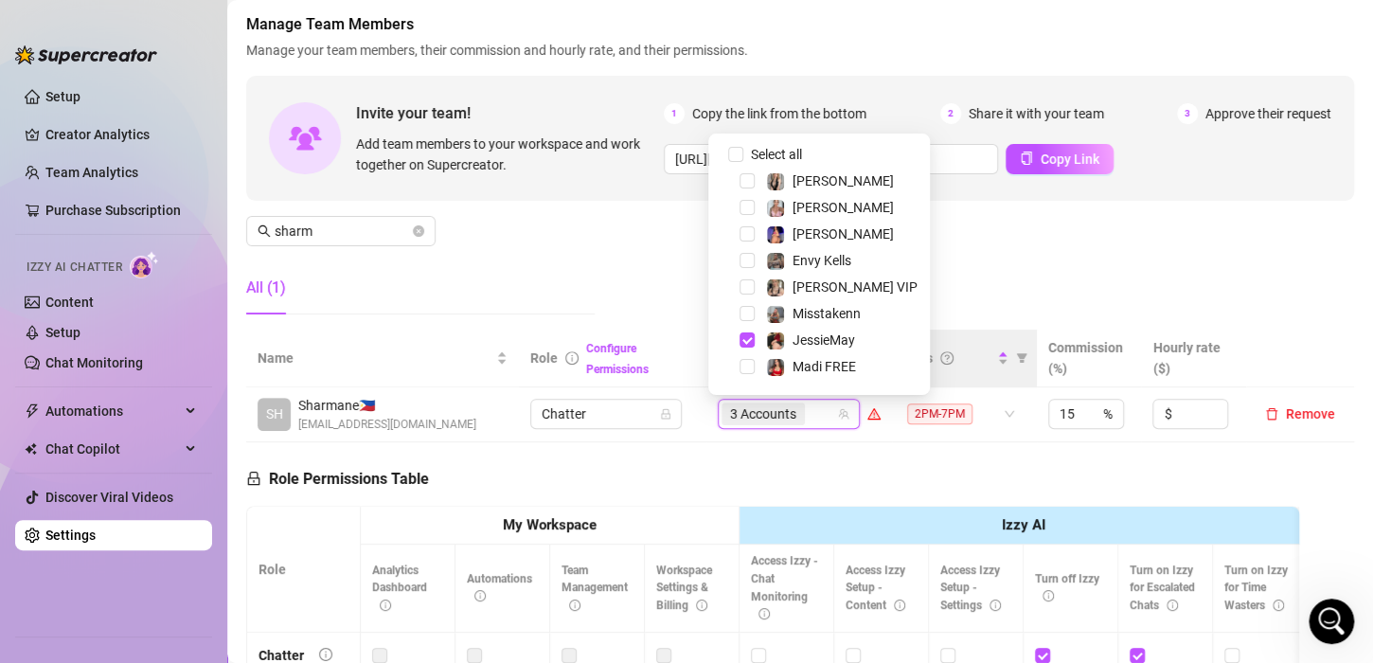
click at [981, 269] on div "Manage Team Members Manage your team members, their commission and hourly rate,…" at bounding box center [800, 171] width 1108 height 316
